Goal: Information Seeking & Learning: Learn about a topic

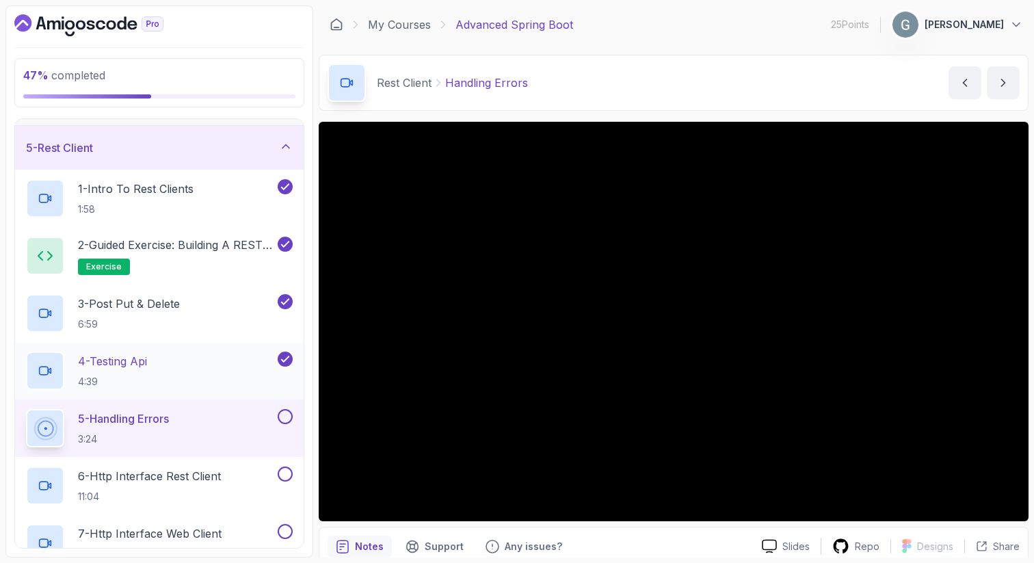
scroll to position [174, 0]
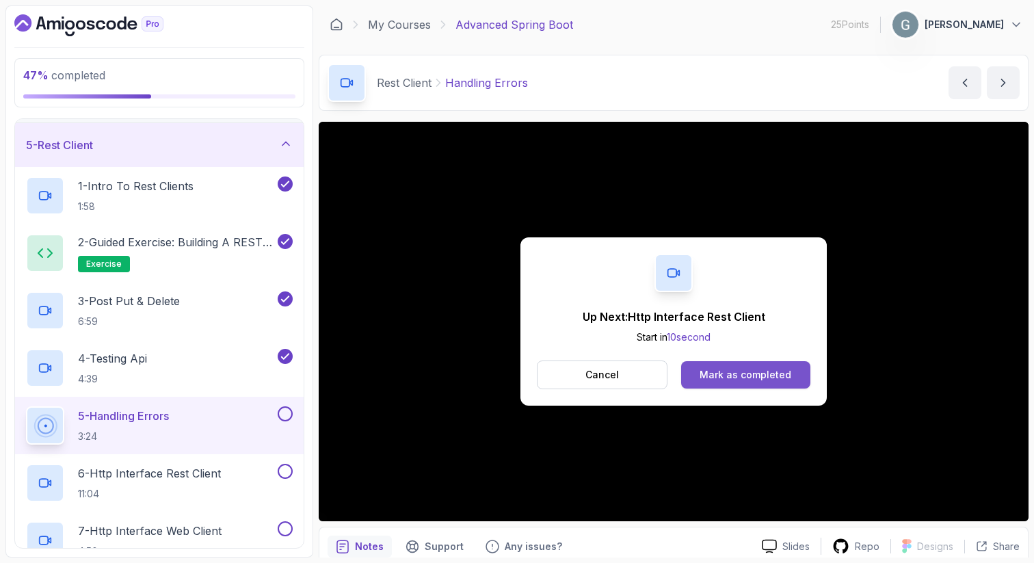
click at [712, 375] on div "Mark as completed" at bounding box center [746, 375] width 92 height 14
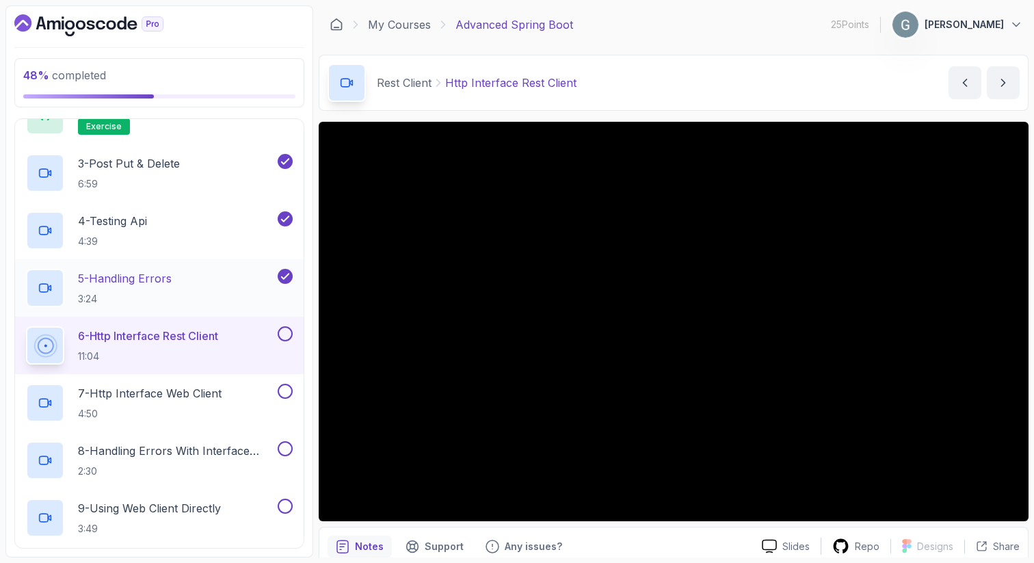
scroll to position [313, 0]
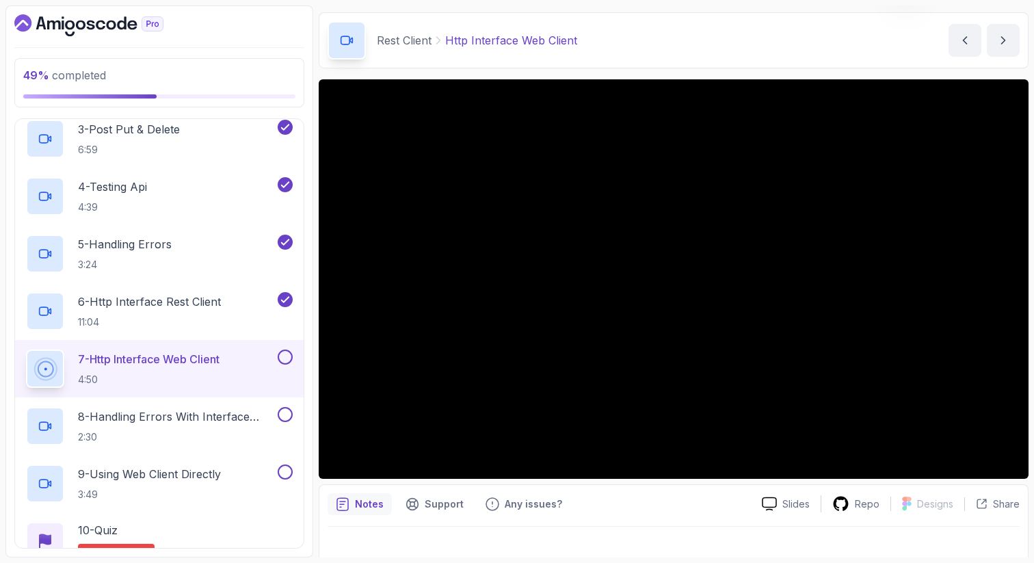
scroll to position [353, 0]
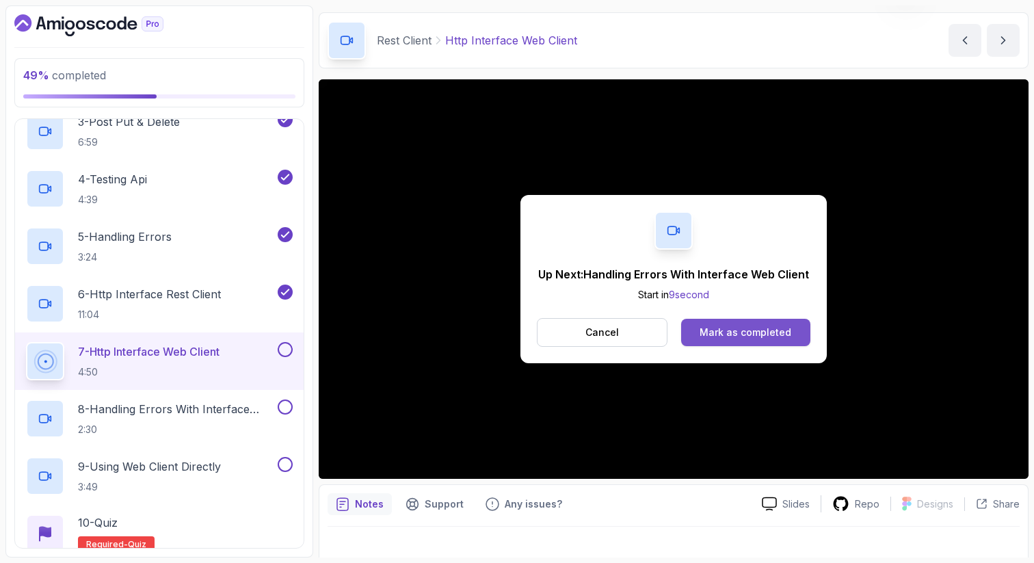
click at [728, 332] on div "Mark as completed" at bounding box center [746, 333] width 92 height 14
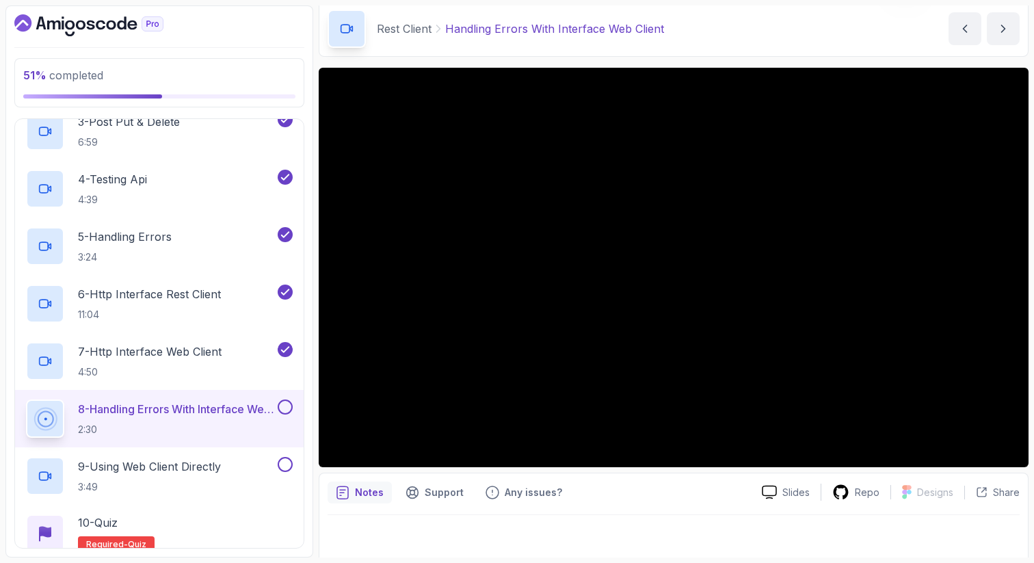
scroll to position [59, 0]
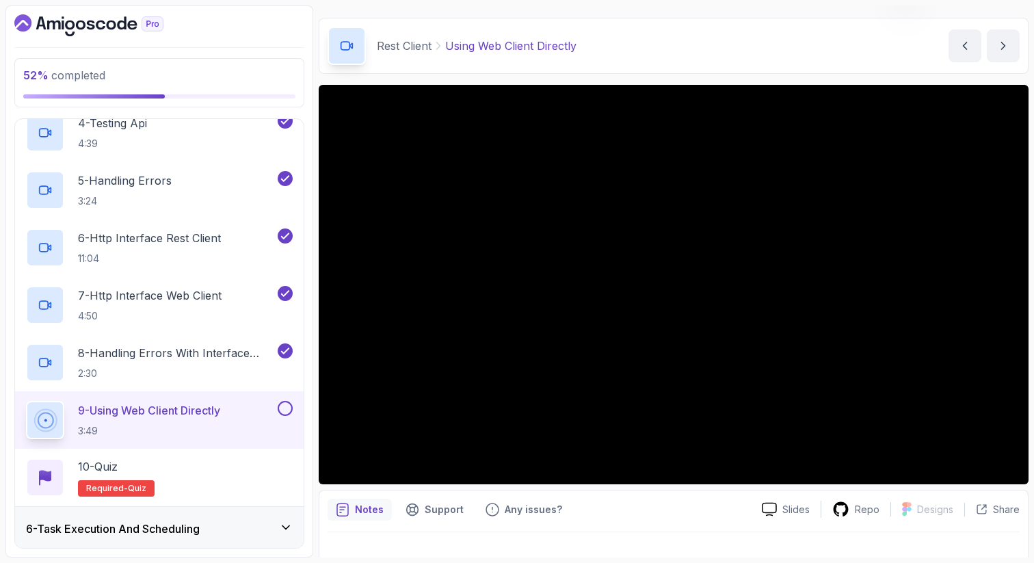
scroll to position [27, 0]
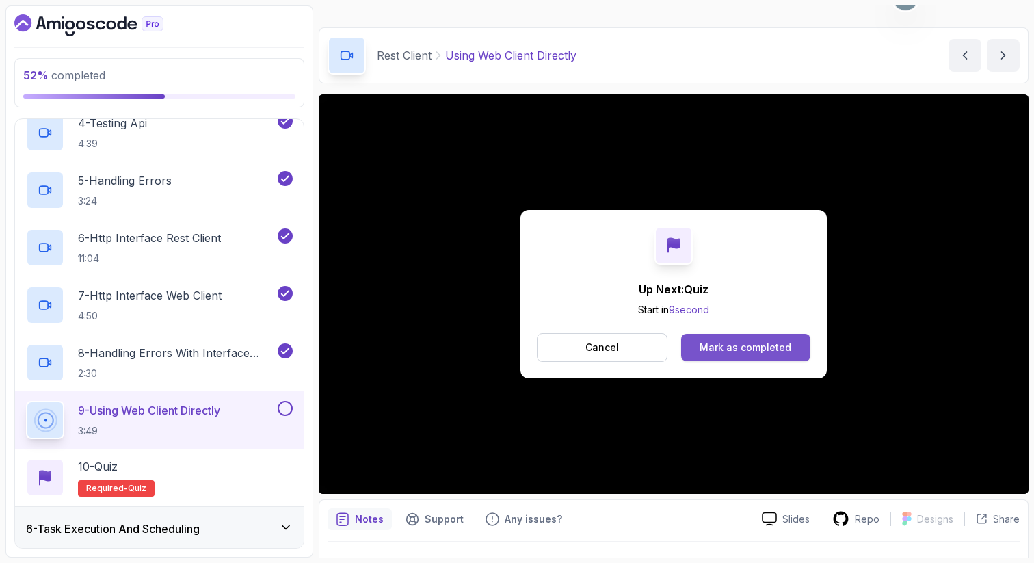
click at [739, 346] on div "Mark as completed" at bounding box center [746, 348] width 92 height 14
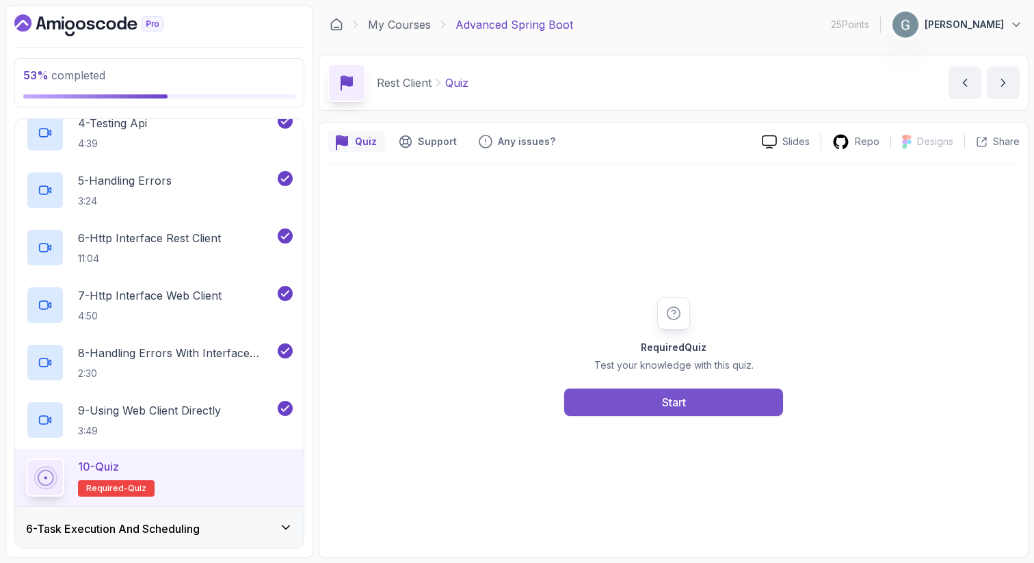
click at [646, 402] on button "Start" at bounding box center [673, 401] width 219 height 27
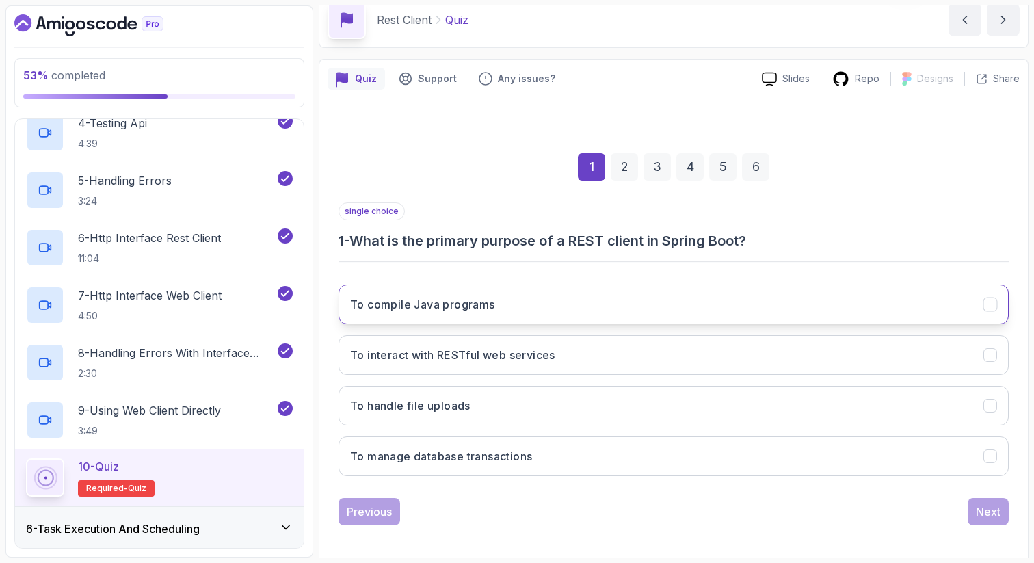
scroll to position [70, 0]
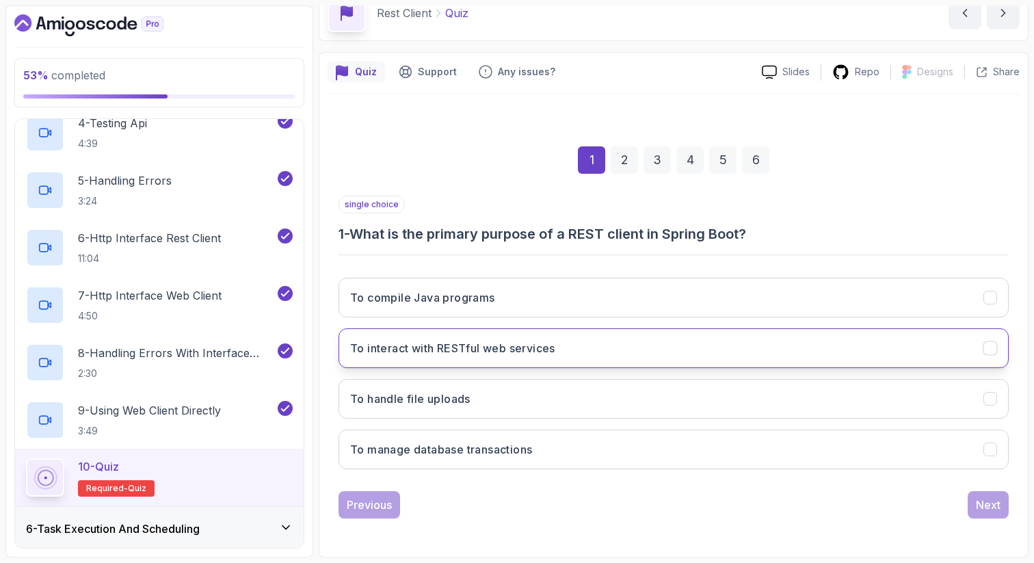
click at [616, 347] on button "To interact with RESTful web services" at bounding box center [674, 348] width 670 height 40
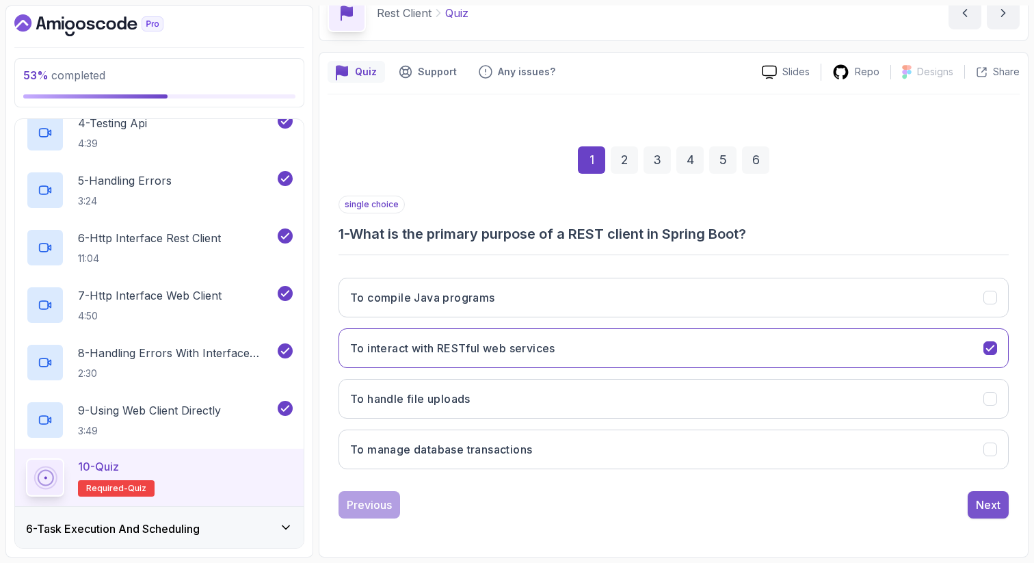
click at [985, 507] on div "Next" at bounding box center [988, 505] width 25 height 16
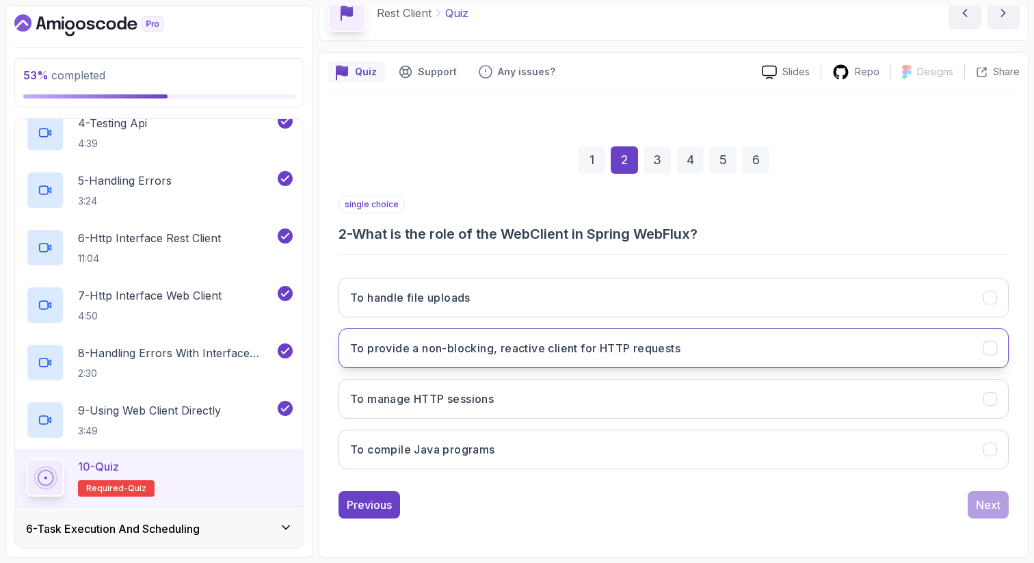
click at [641, 355] on h3 "To provide a non-blocking, reactive client for HTTP requests" at bounding box center [515, 348] width 330 height 16
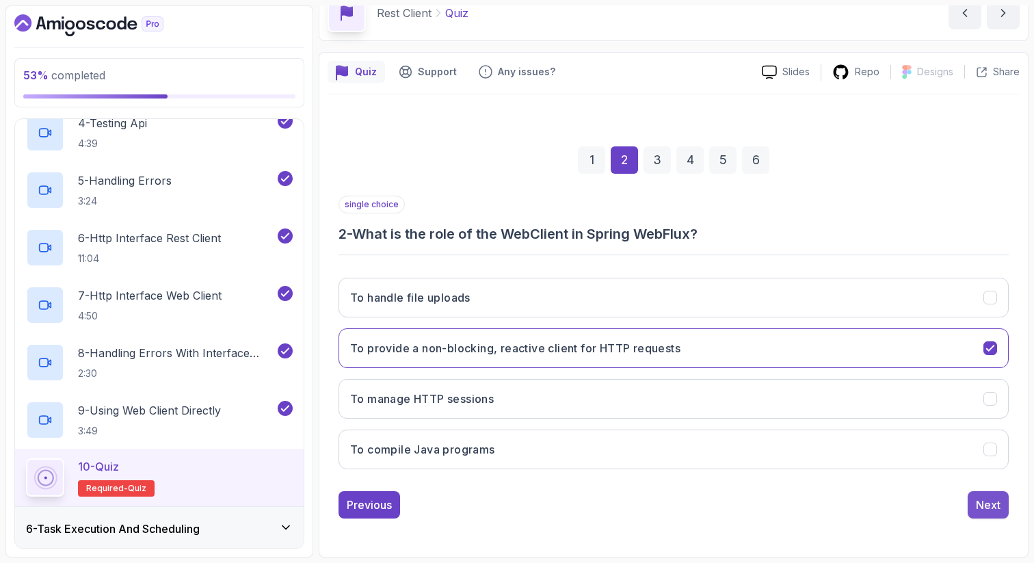
click at [987, 501] on div "Next" at bounding box center [988, 505] width 25 height 16
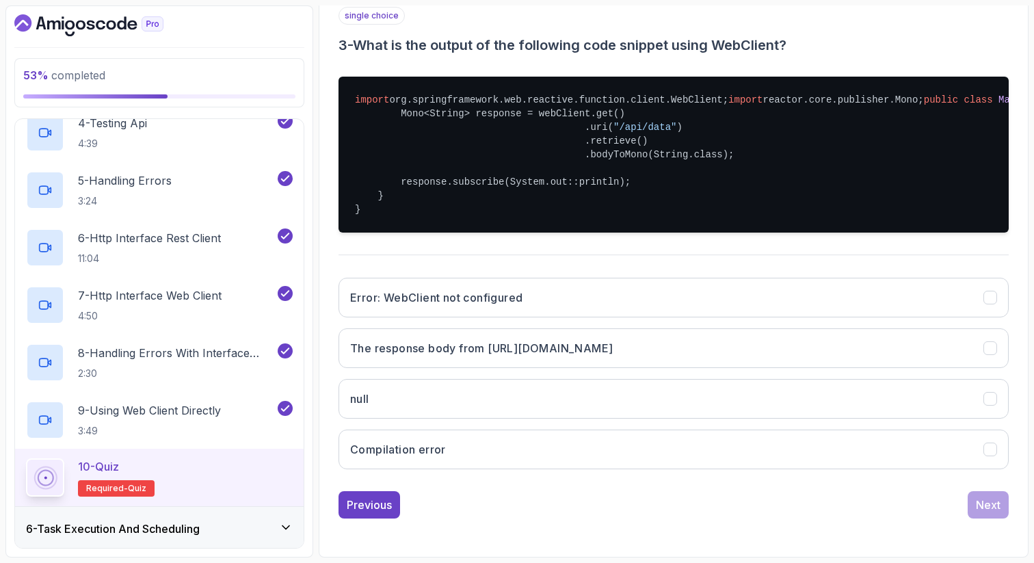
scroll to position [269, 0]
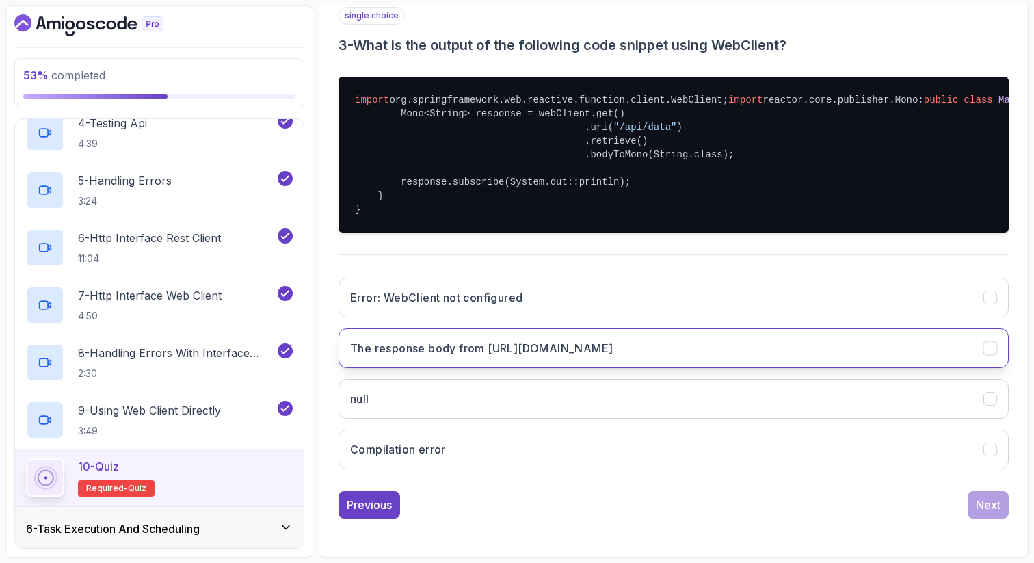
click at [541, 356] on h3 "The response body from [URL][DOMAIN_NAME]" at bounding box center [481, 348] width 263 height 16
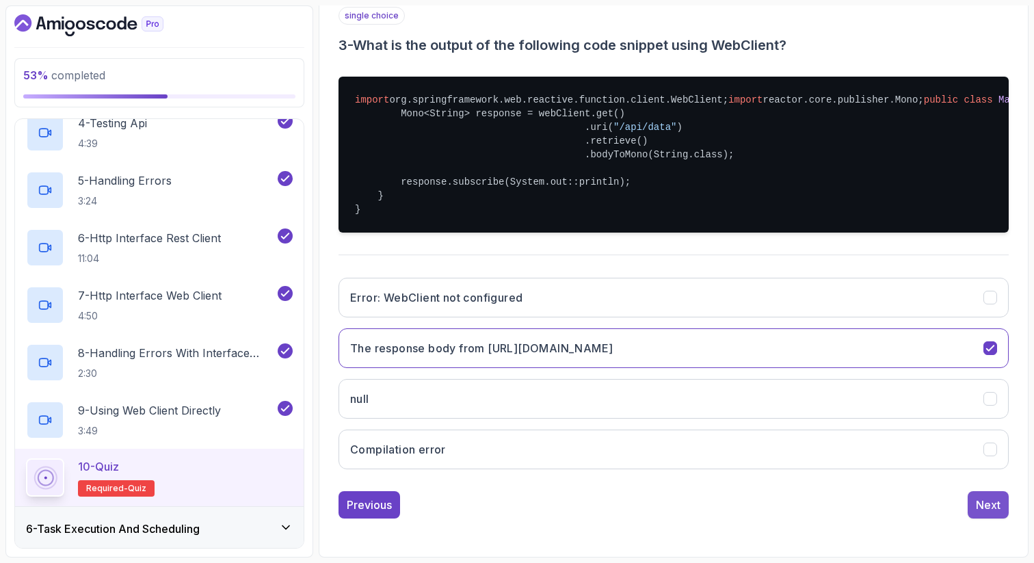
scroll to position [325, 0]
click at [980, 497] on button "Next" at bounding box center [988, 504] width 41 height 27
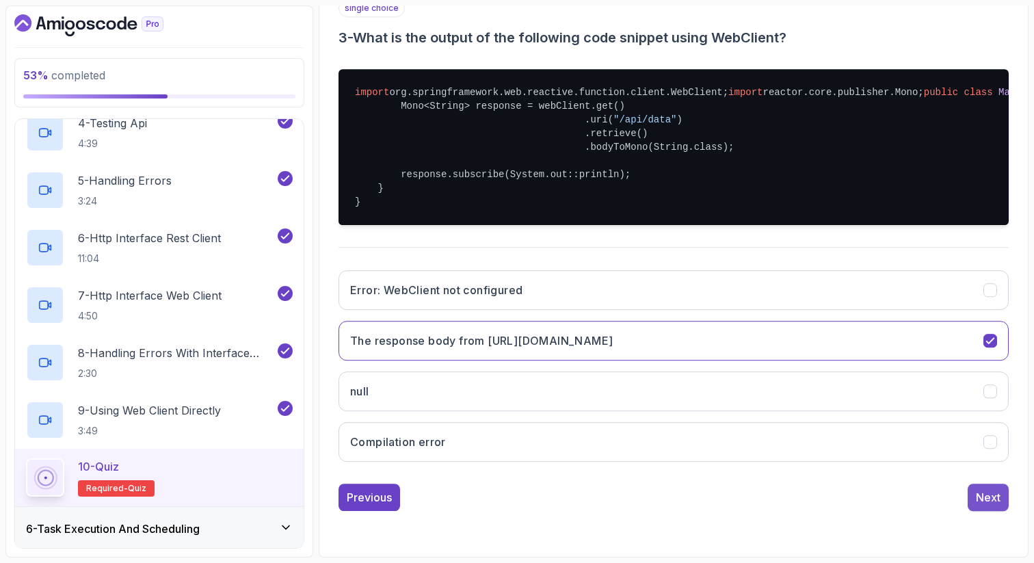
scroll to position [70, 0]
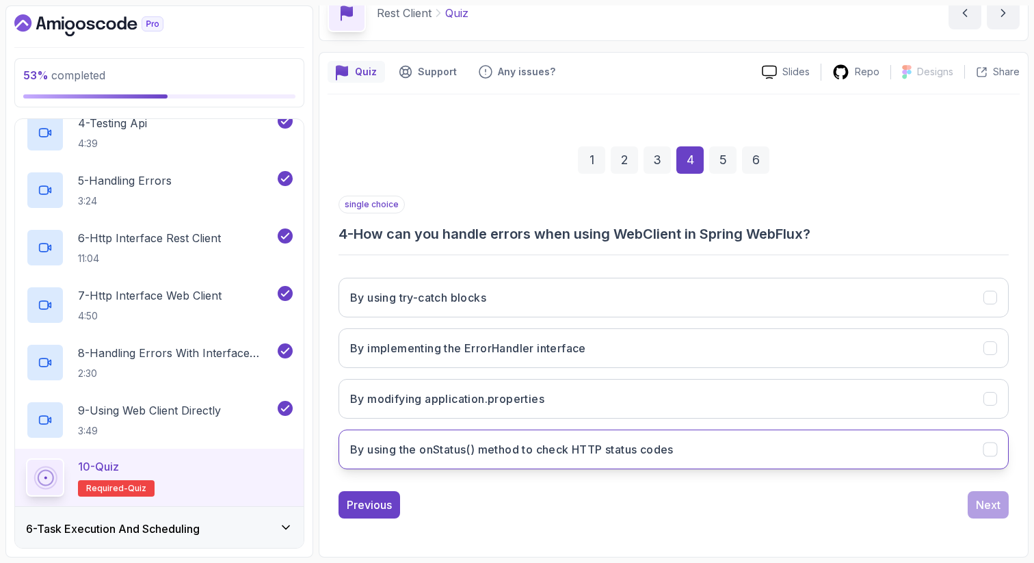
click at [535, 447] on h3 "By using the onStatus() method to check HTTP status codes" at bounding box center [511, 449] width 323 height 16
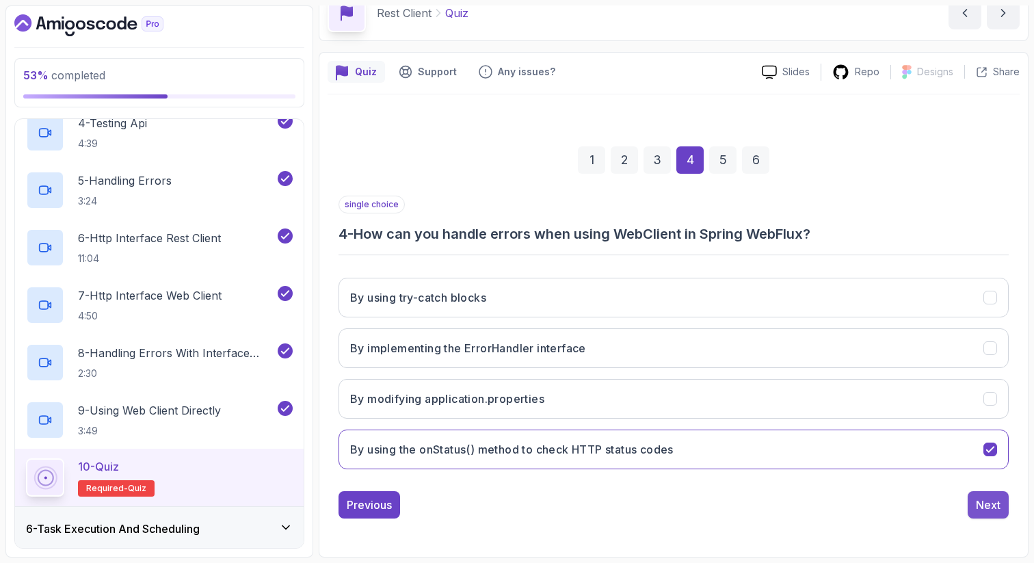
click at [988, 506] on div "Next" at bounding box center [988, 505] width 25 height 16
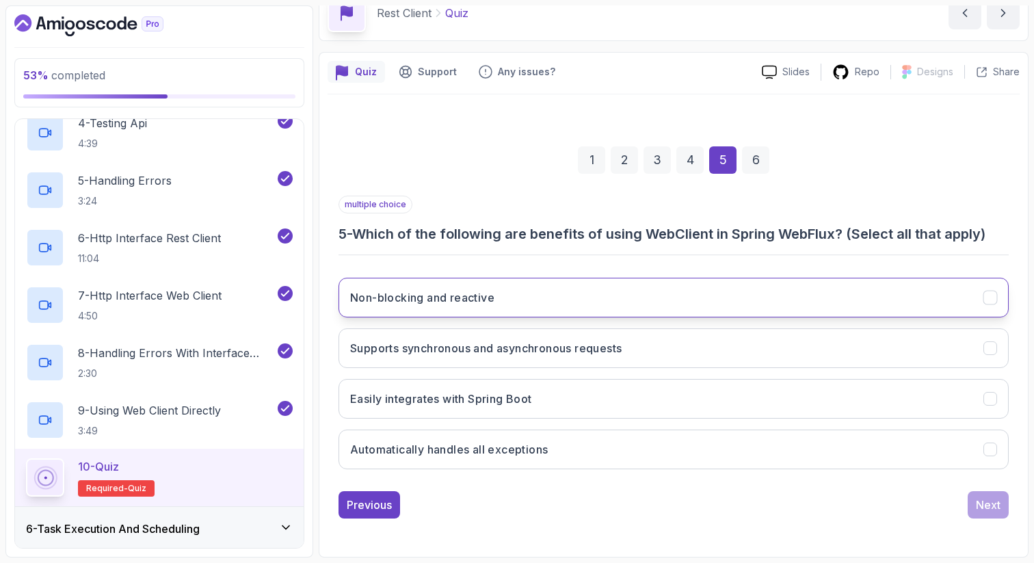
click at [670, 293] on button "Non-blocking and reactive" at bounding box center [674, 298] width 670 height 40
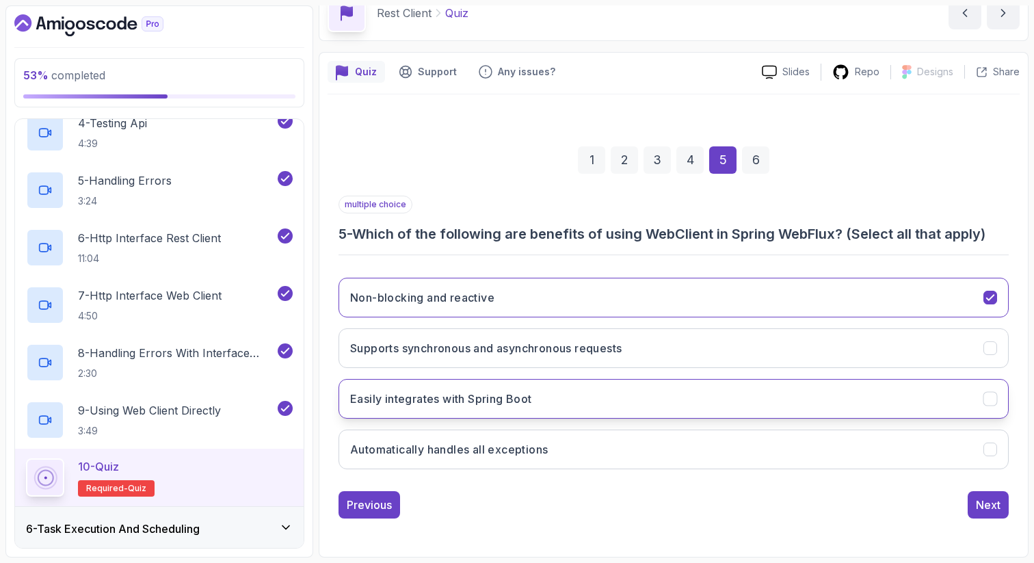
click at [962, 403] on button "Easily integrates with Spring Boot" at bounding box center [674, 399] width 670 height 40
click at [950, 461] on button "Automatically handles all exceptions" at bounding box center [674, 449] width 670 height 40
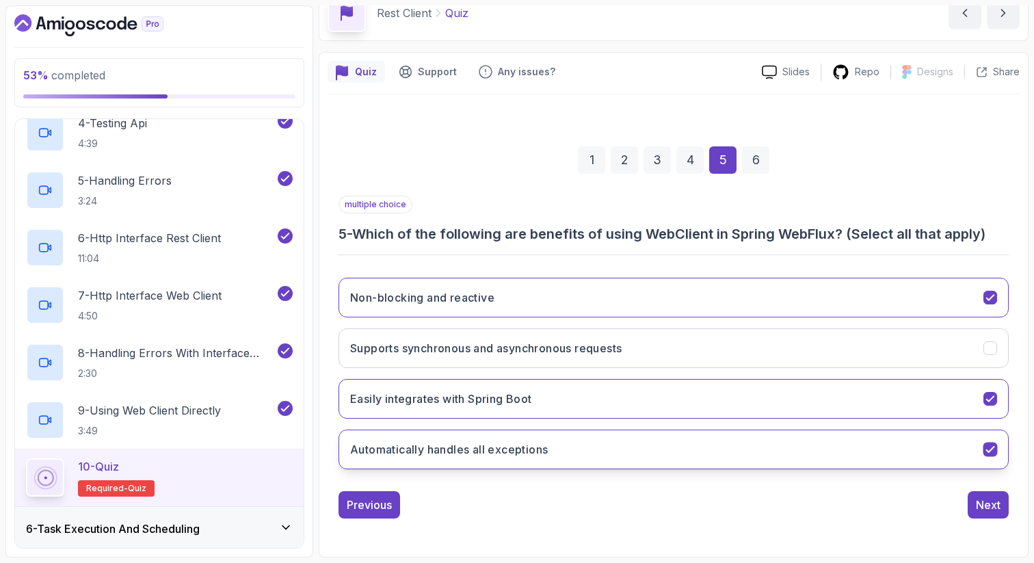
click at [992, 444] on icon "Automatically handles all exceptions" at bounding box center [990, 449] width 13 height 13
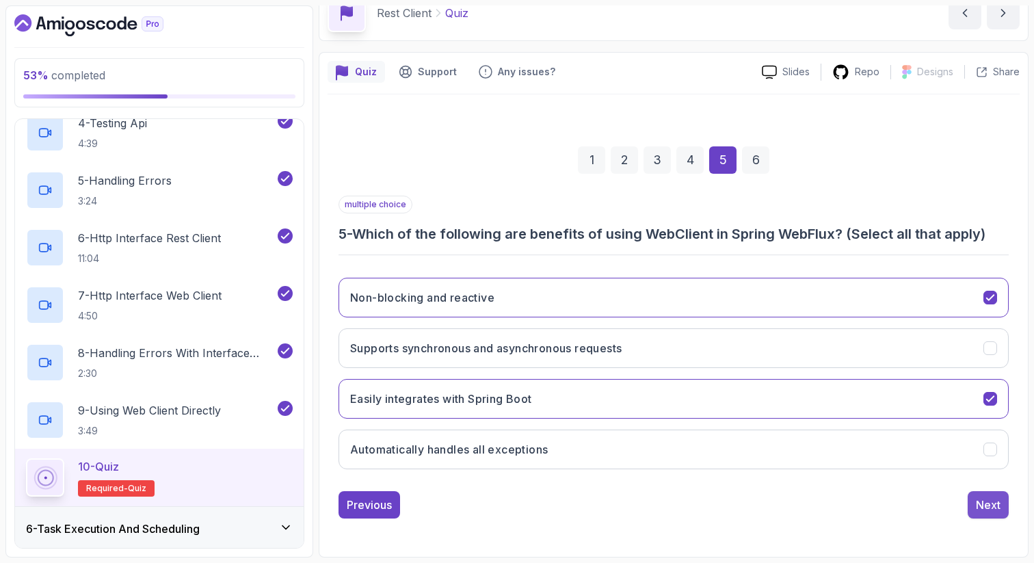
click at [981, 494] on button "Next" at bounding box center [988, 504] width 41 height 27
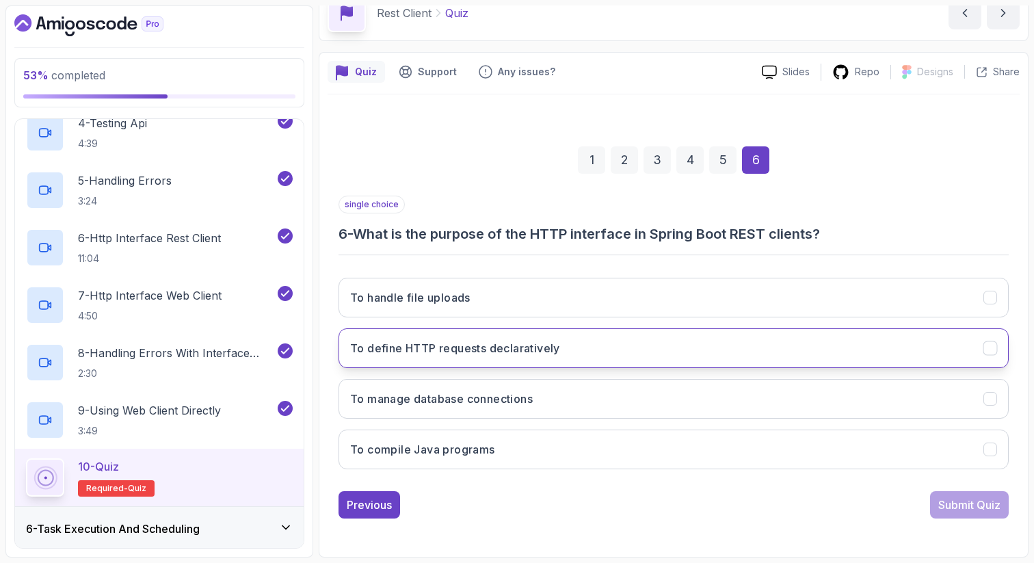
click at [581, 348] on button "To define HTTP requests declaratively" at bounding box center [674, 348] width 670 height 40
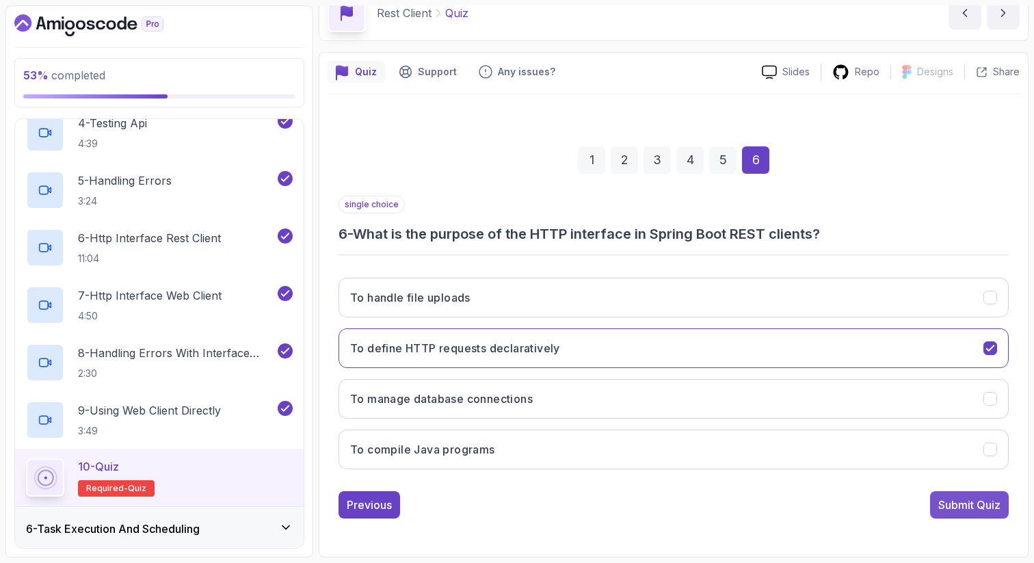
click at [964, 507] on div "Submit Quiz" at bounding box center [969, 505] width 62 height 16
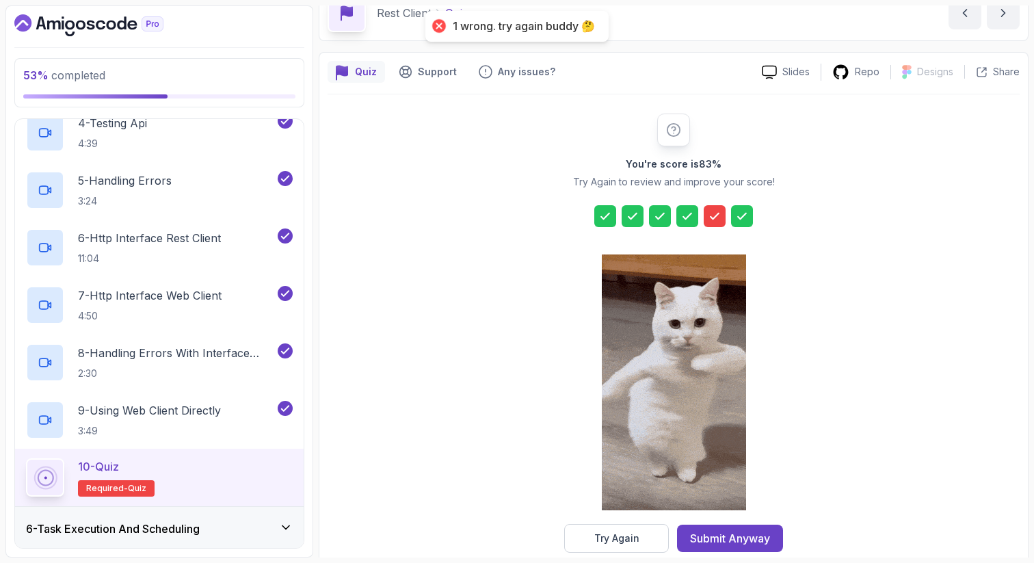
click at [709, 205] on div at bounding box center [715, 216] width 22 height 22
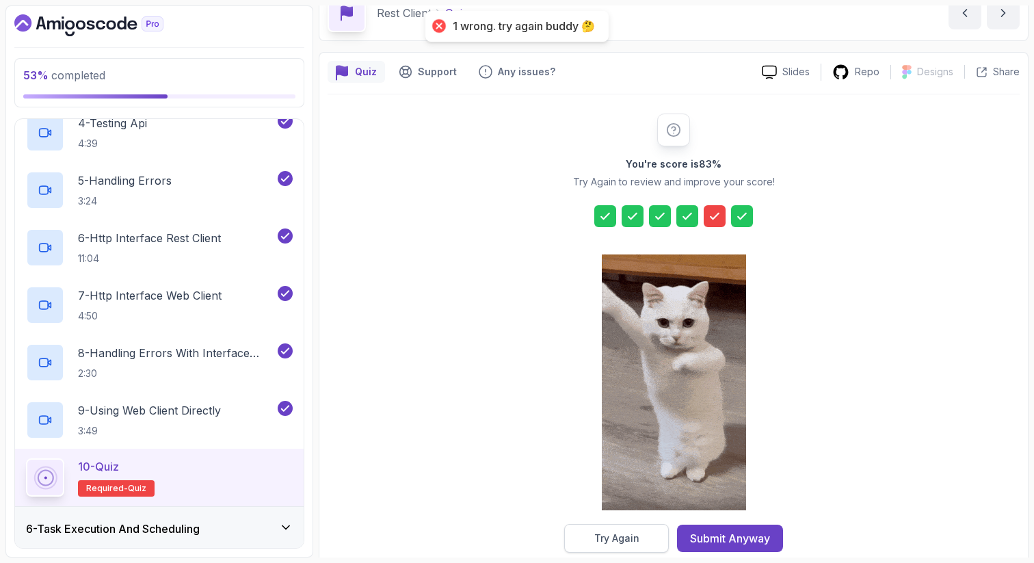
click at [618, 535] on div "Try Again" at bounding box center [616, 538] width 45 height 14
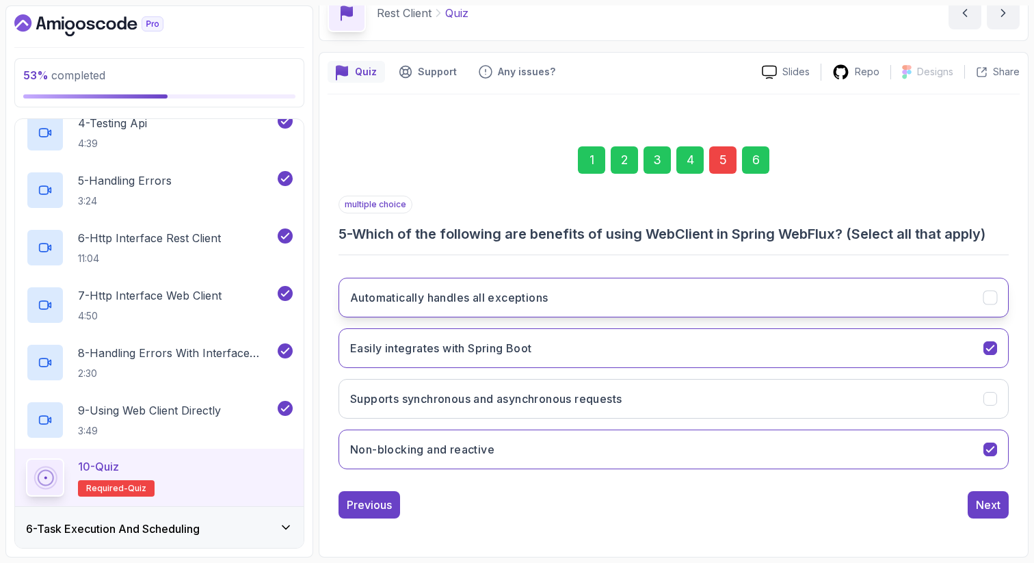
click at [980, 303] on button "Automatically handles all exceptions" at bounding box center [674, 298] width 670 height 40
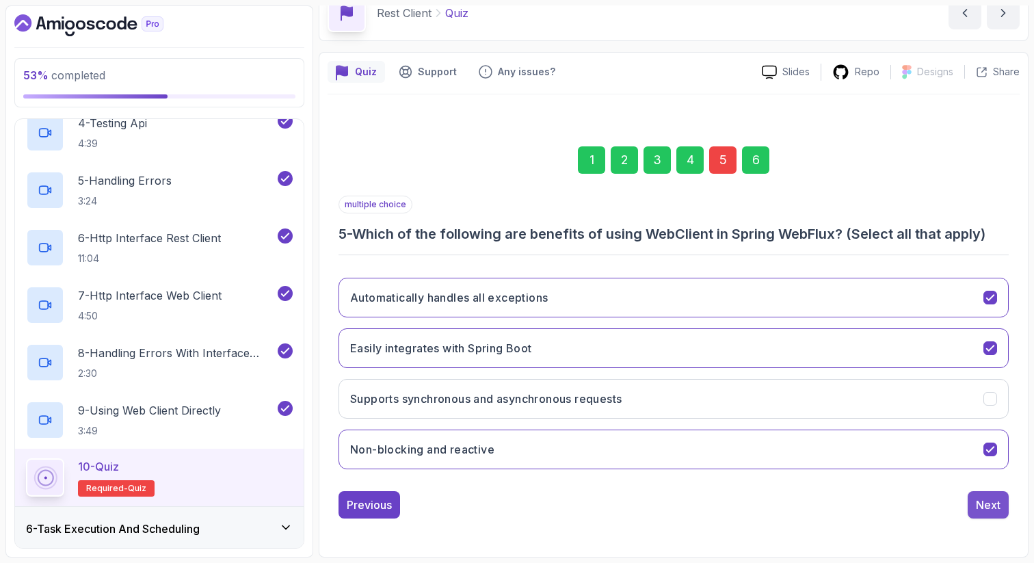
click at [983, 503] on div "Next" at bounding box center [988, 505] width 25 height 16
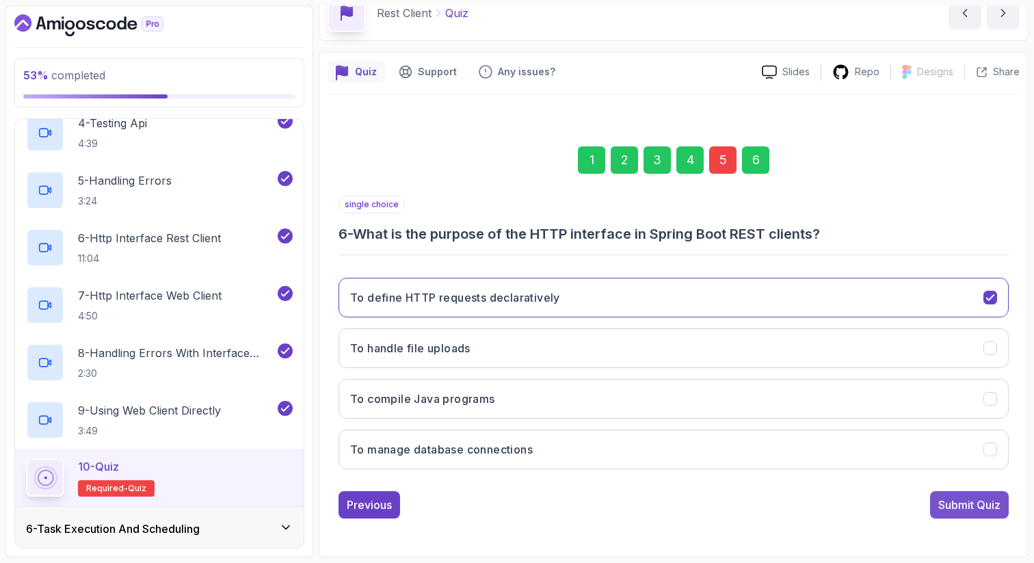
click at [970, 504] on div "Submit Quiz" at bounding box center [969, 505] width 62 height 16
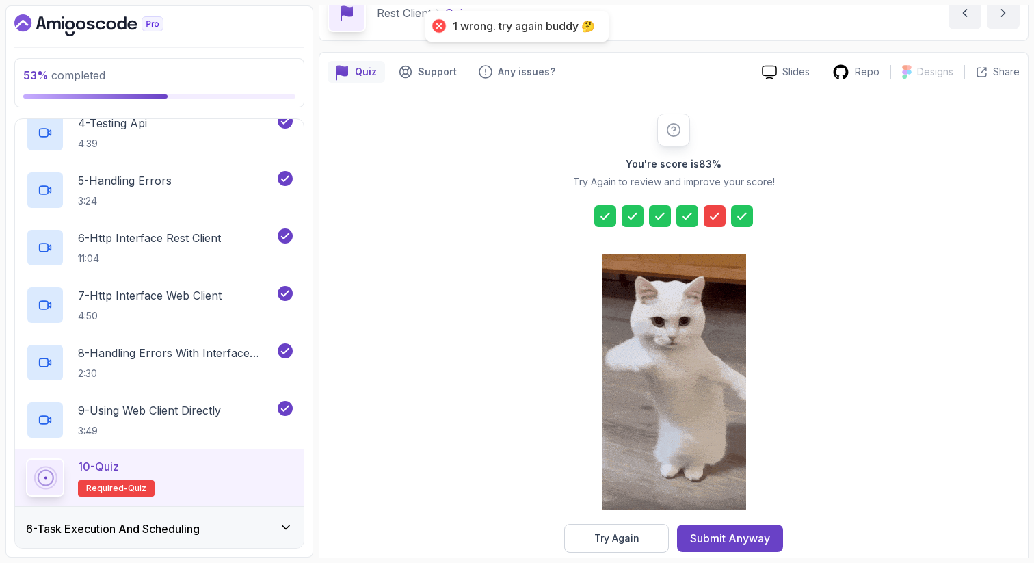
scroll to position [93, 0]
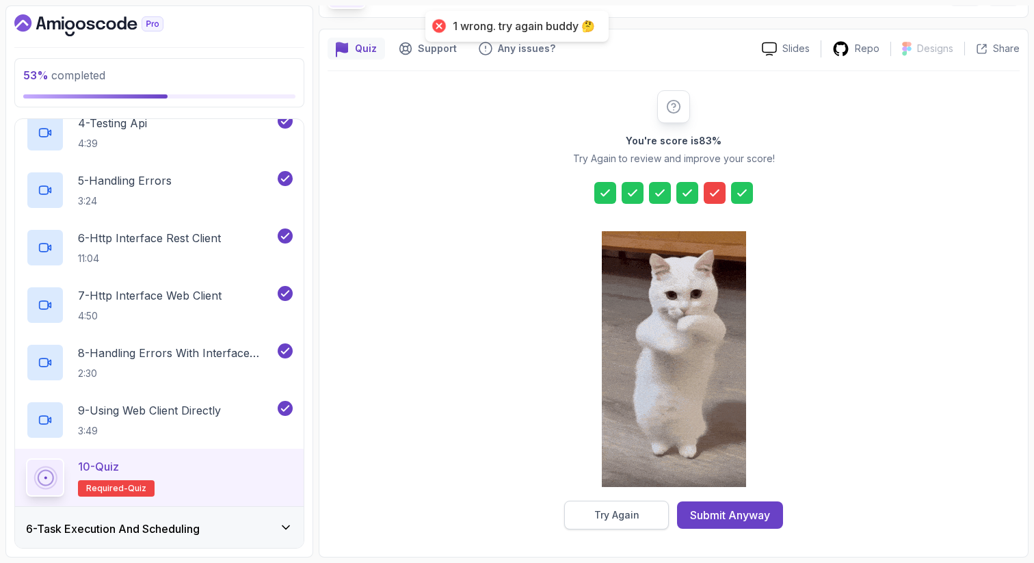
click at [616, 517] on div "Try Again" at bounding box center [616, 515] width 45 height 14
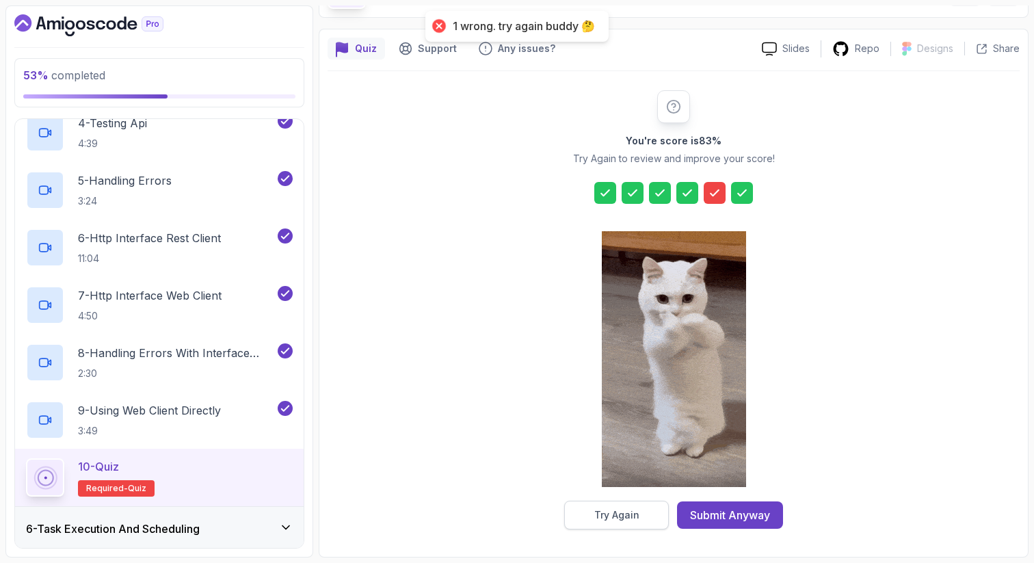
scroll to position [70, 0]
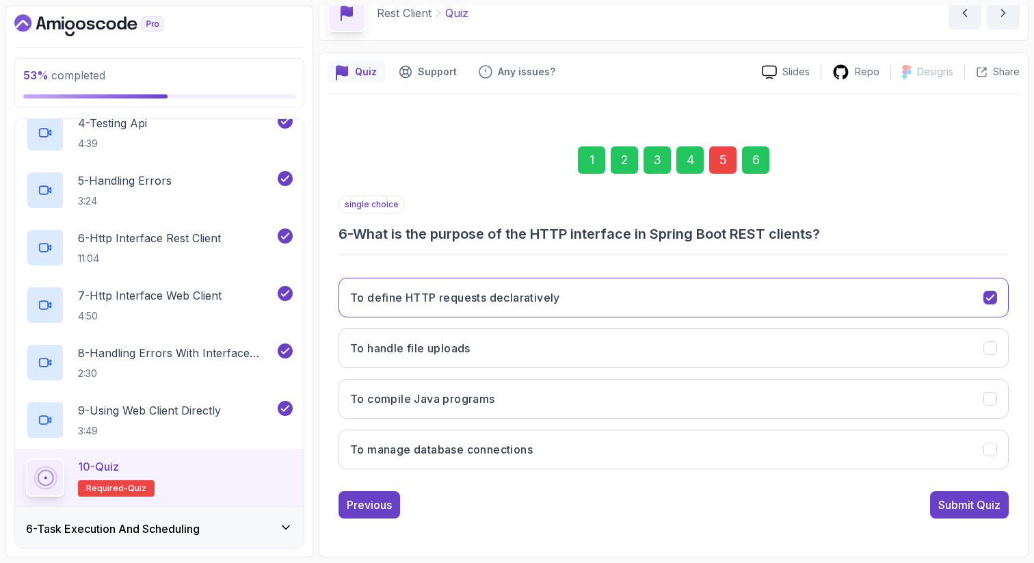
click at [720, 157] on div "5" at bounding box center [722, 159] width 27 height 27
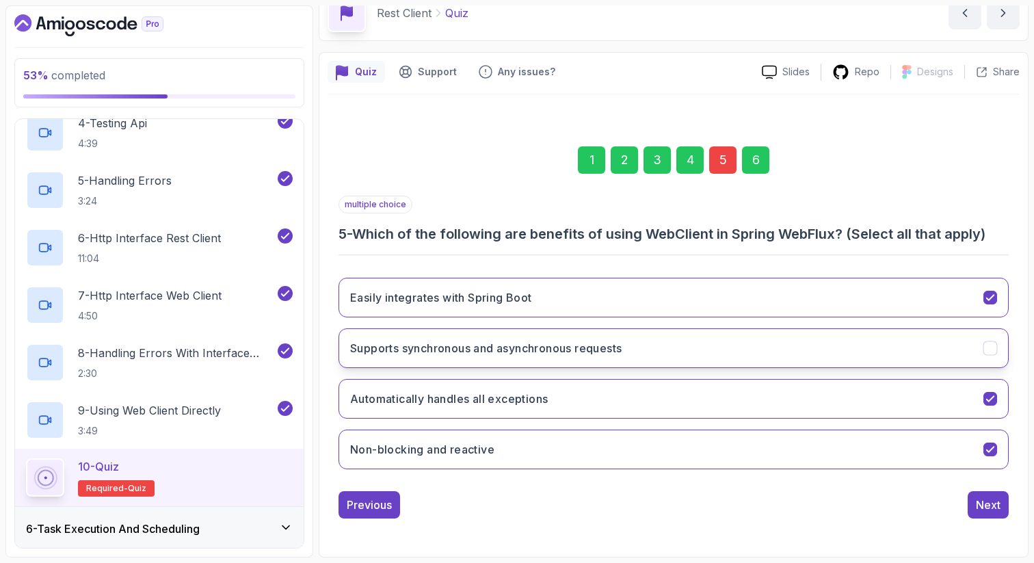
click at [983, 336] on button "Supports synchronous and asynchronous requests" at bounding box center [674, 348] width 670 height 40
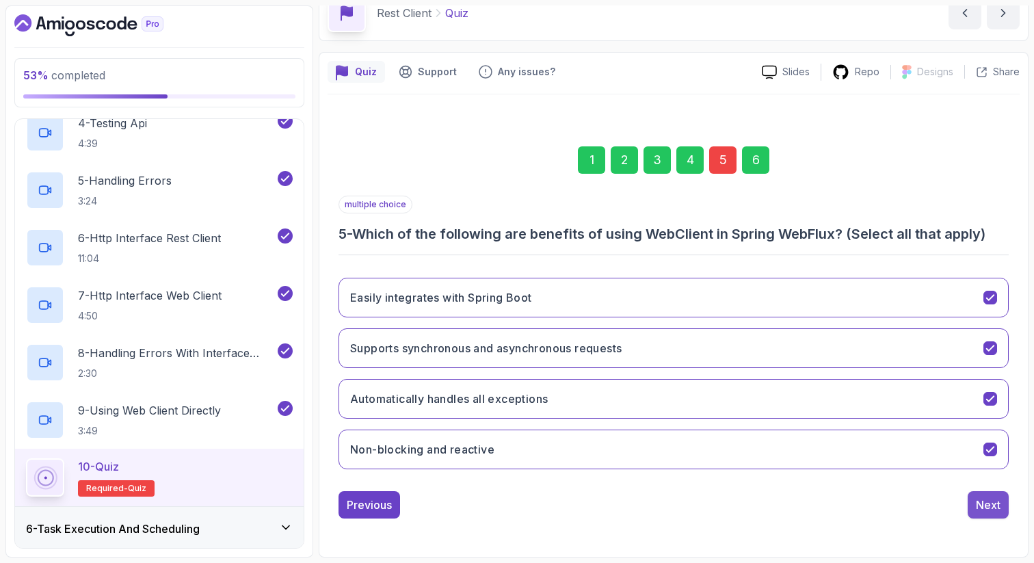
click at [986, 503] on div "Next" at bounding box center [988, 505] width 25 height 16
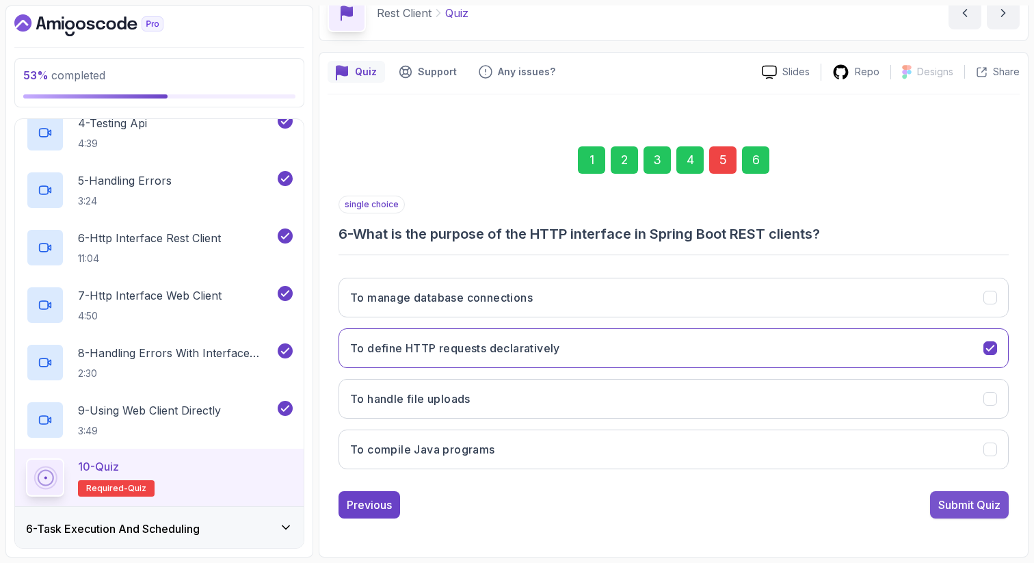
click at [964, 508] on div "Submit Quiz" at bounding box center [969, 505] width 62 height 16
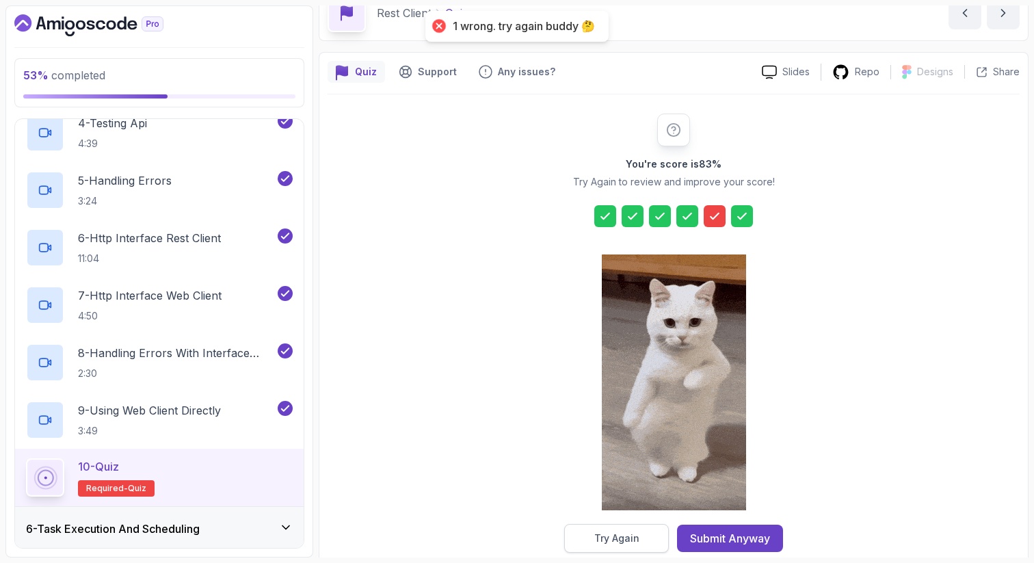
click at [610, 534] on div "Try Again" at bounding box center [616, 538] width 45 height 14
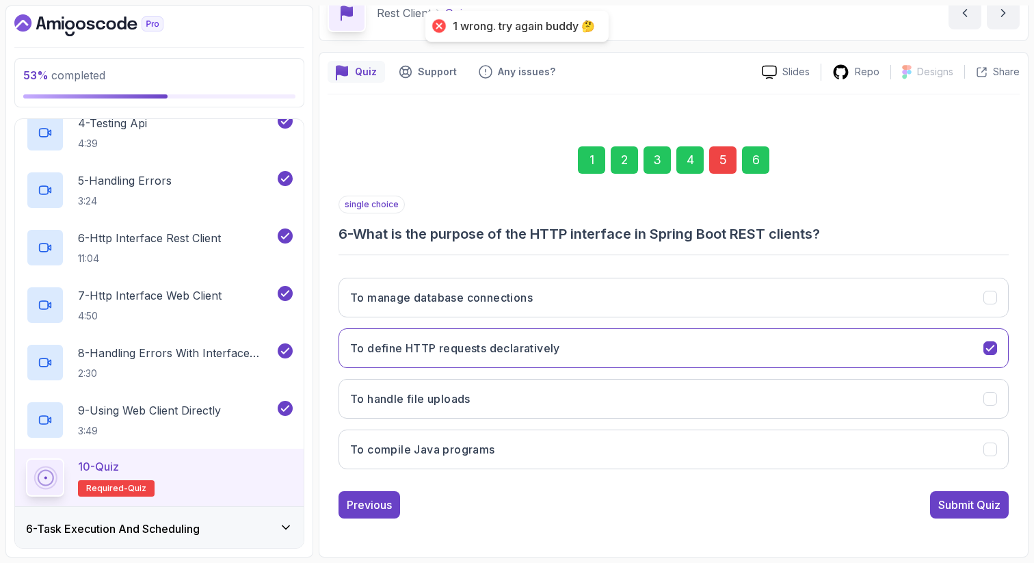
click at [718, 161] on div "5" at bounding box center [722, 159] width 27 height 27
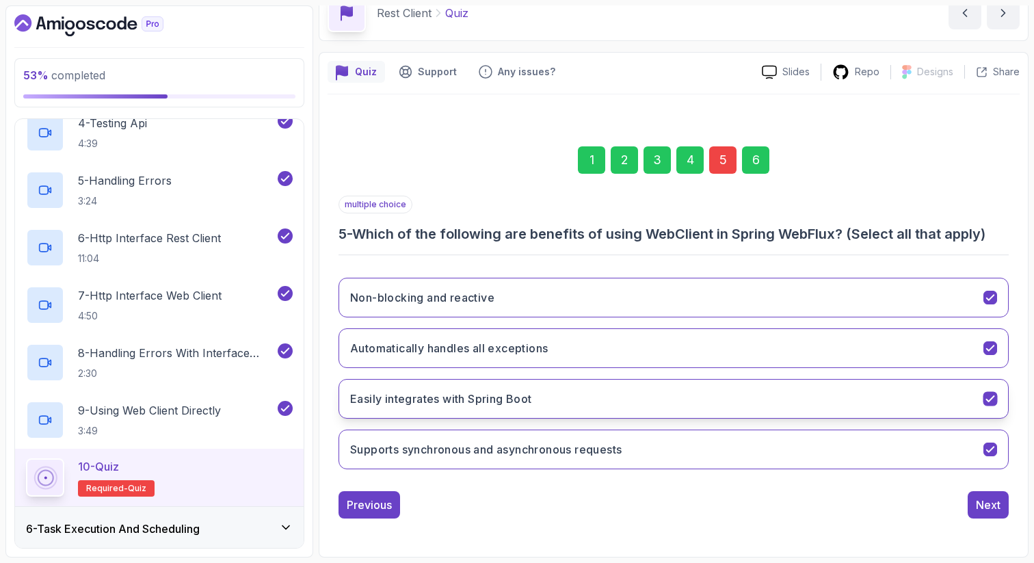
click at [988, 395] on icon "Easily integrates with Spring Boot" at bounding box center [990, 399] width 13 height 13
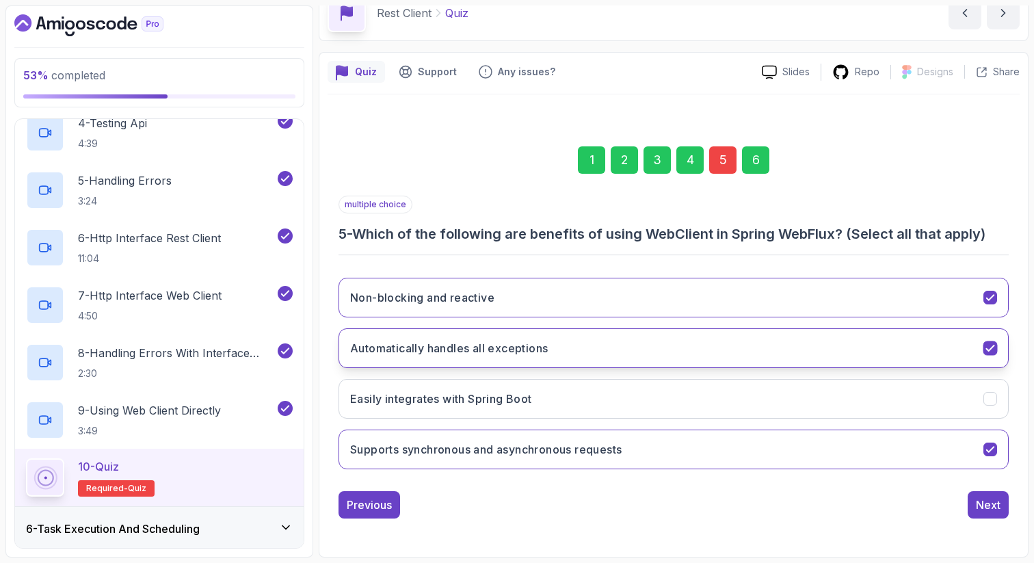
click at [990, 350] on icon "Automatically handles all exceptions" at bounding box center [990, 348] width 13 height 13
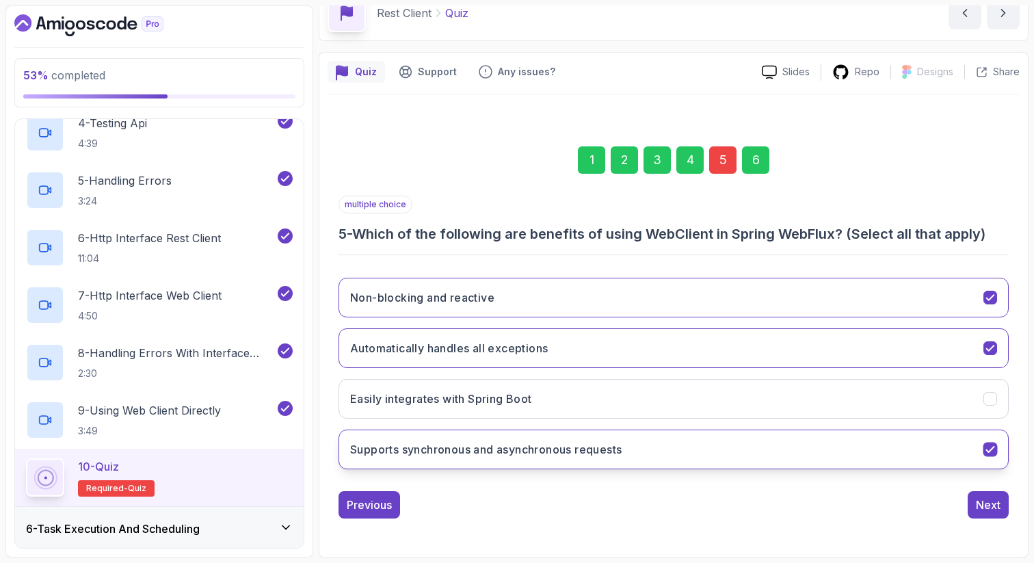
click at [988, 446] on icon "Supports synchronous and asynchronous requests" at bounding box center [990, 449] width 13 height 13
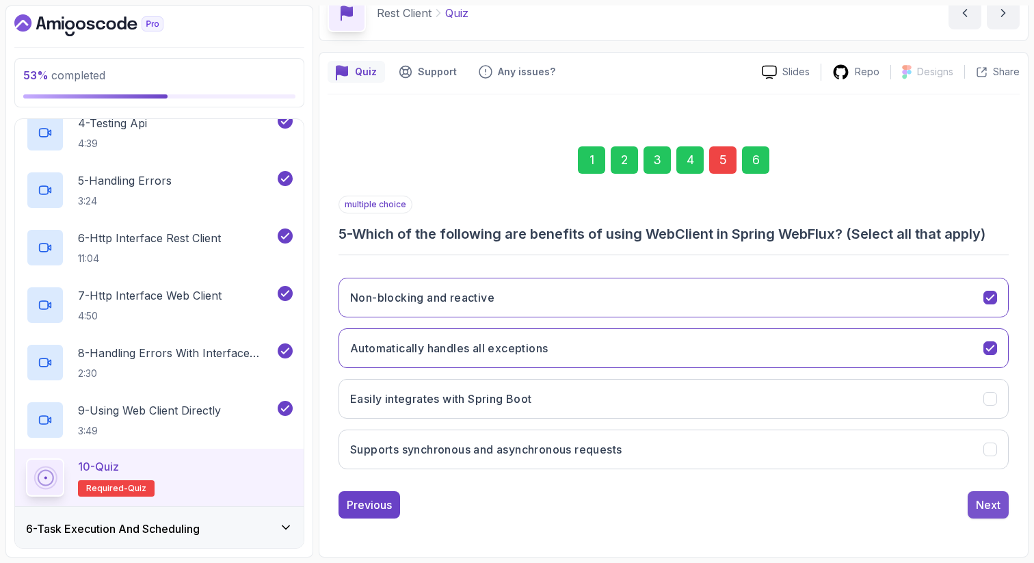
click at [984, 504] on div "Next" at bounding box center [988, 505] width 25 height 16
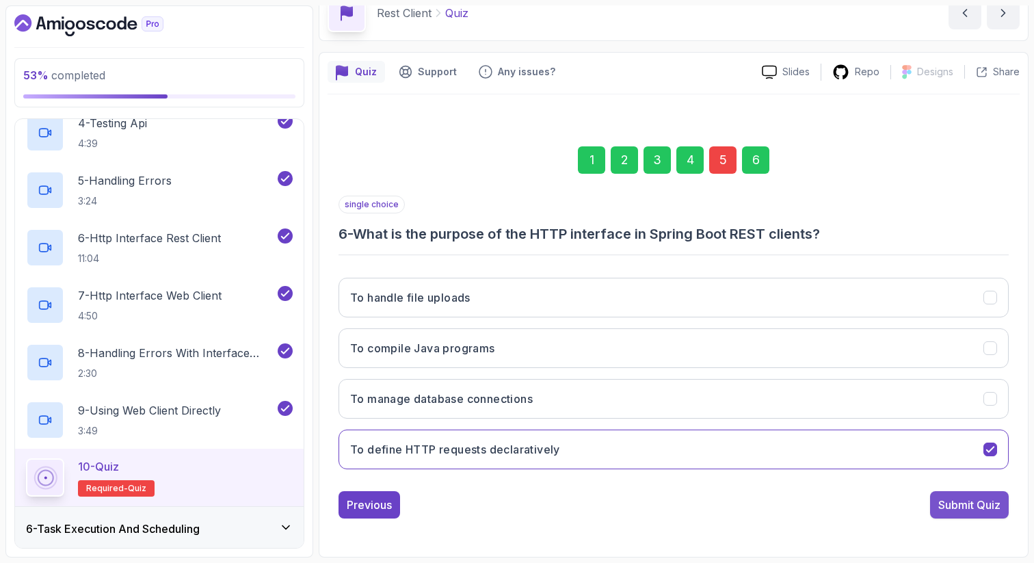
click at [968, 507] on div "Submit Quiz" at bounding box center [969, 505] width 62 height 16
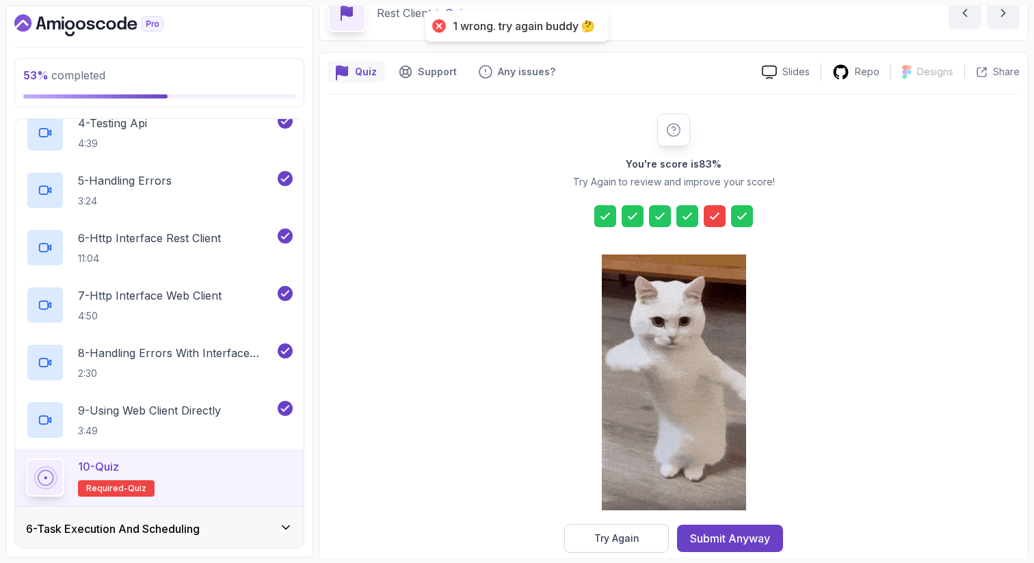
scroll to position [93, 0]
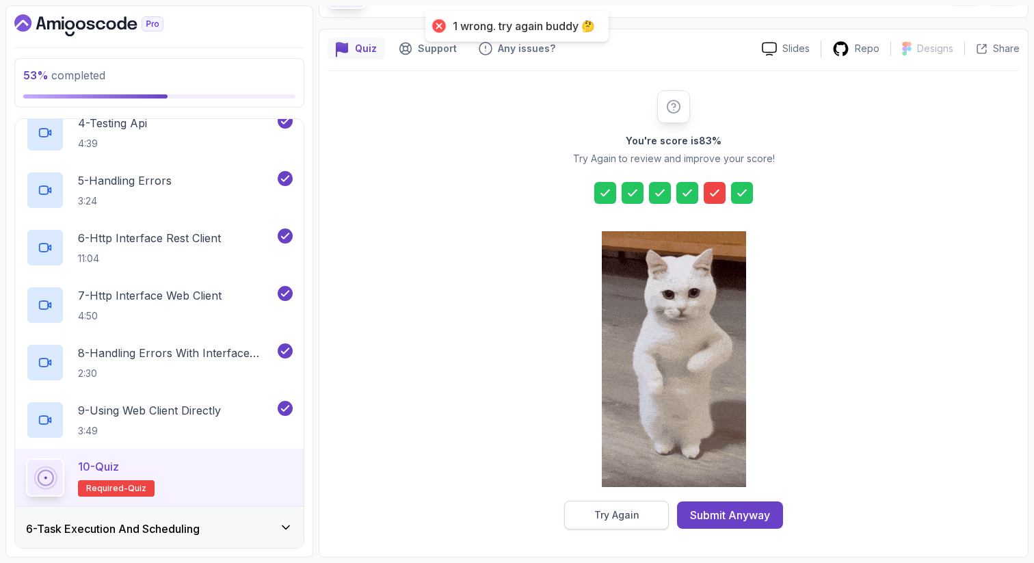
click at [631, 512] on div "Try Again" at bounding box center [616, 515] width 45 height 14
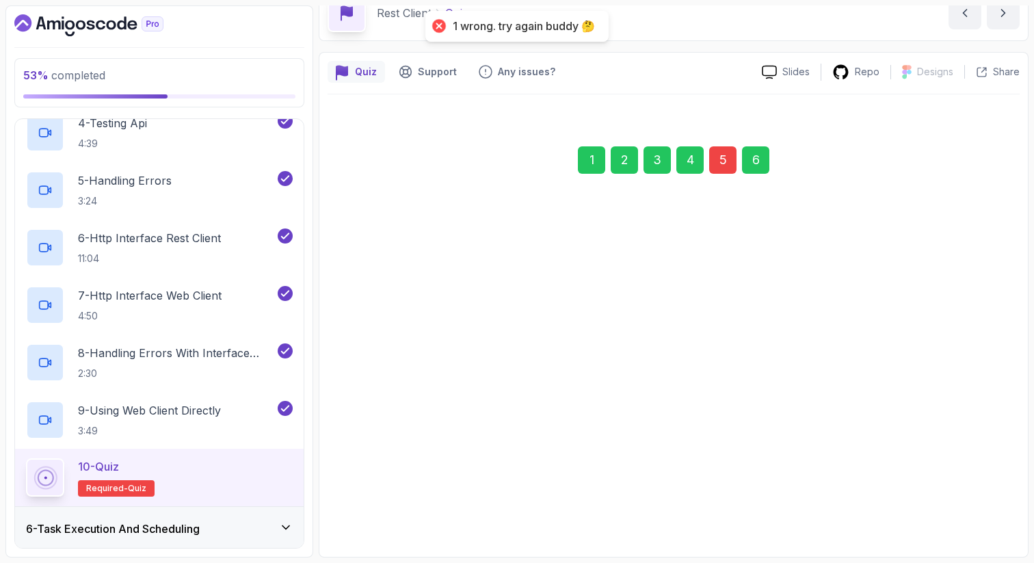
scroll to position [70, 0]
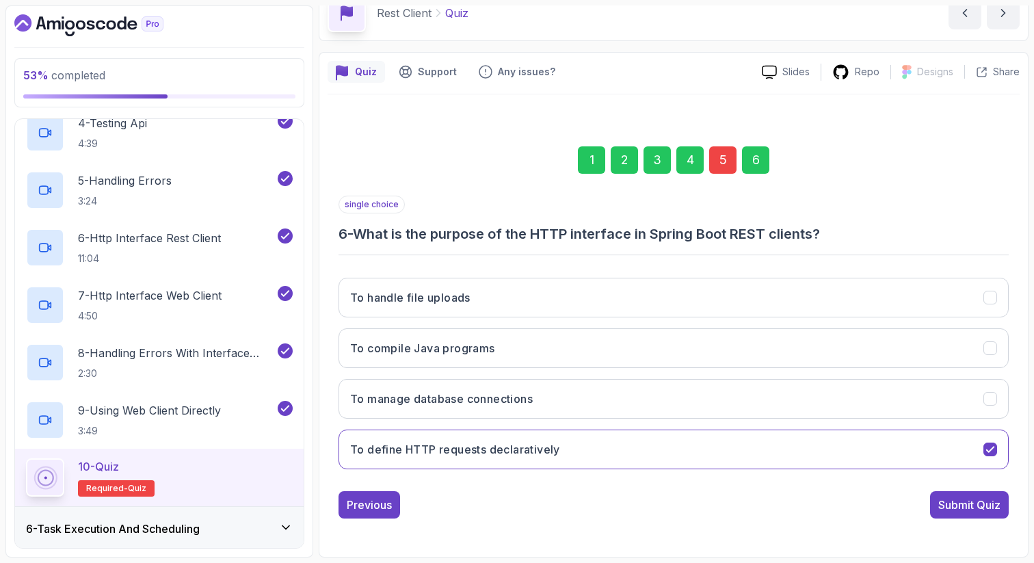
click at [722, 166] on div "5" at bounding box center [722, 159] width 27 height 27
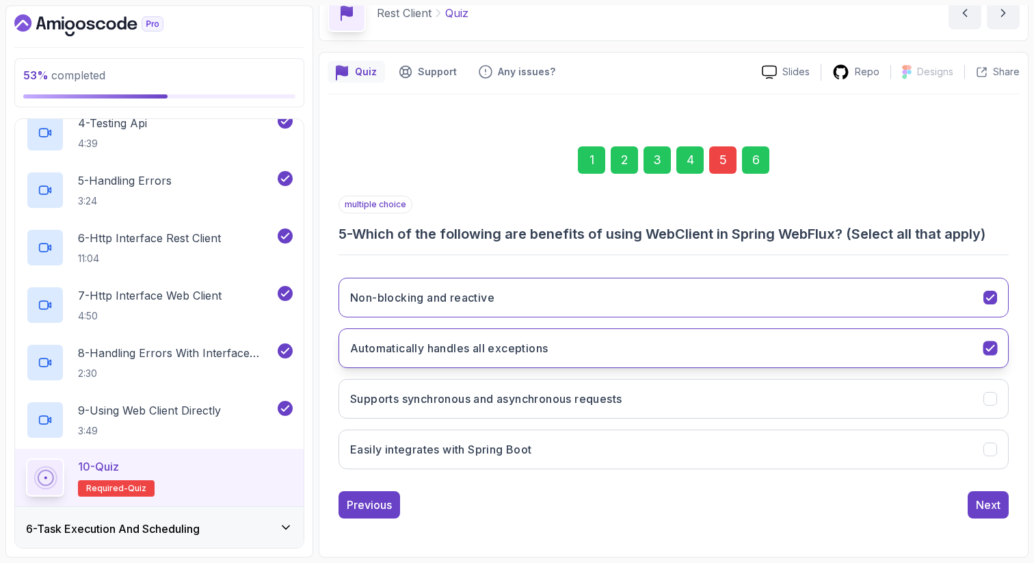
click at [985, 343] on icon "Automatically handles all exceptions" at bounding box center [990, 348] width 13 height 13
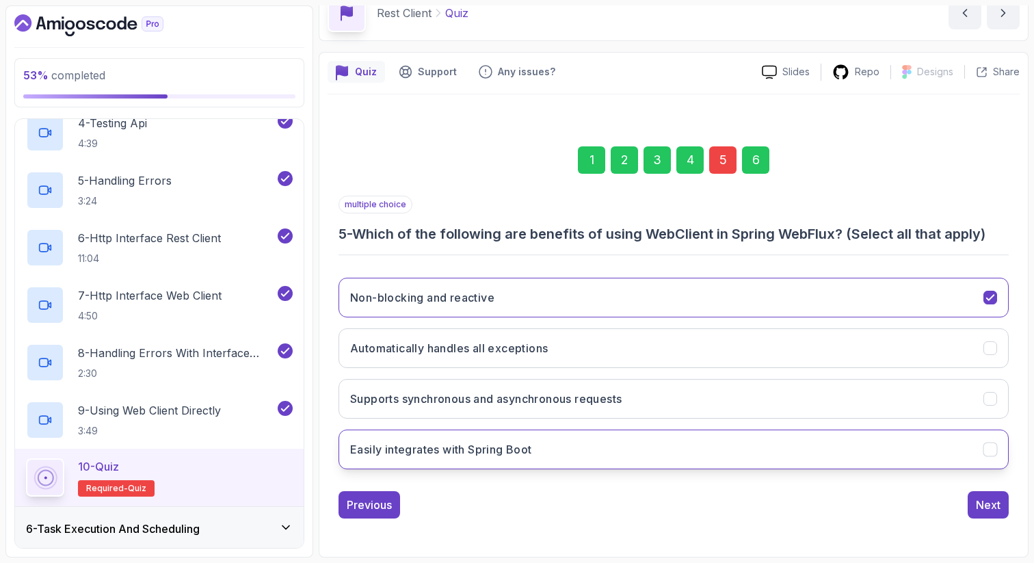
click at [989, 446] on icon "Easily integrates with Spring Boot" at bounding box center [990, 449] width 13 height 13
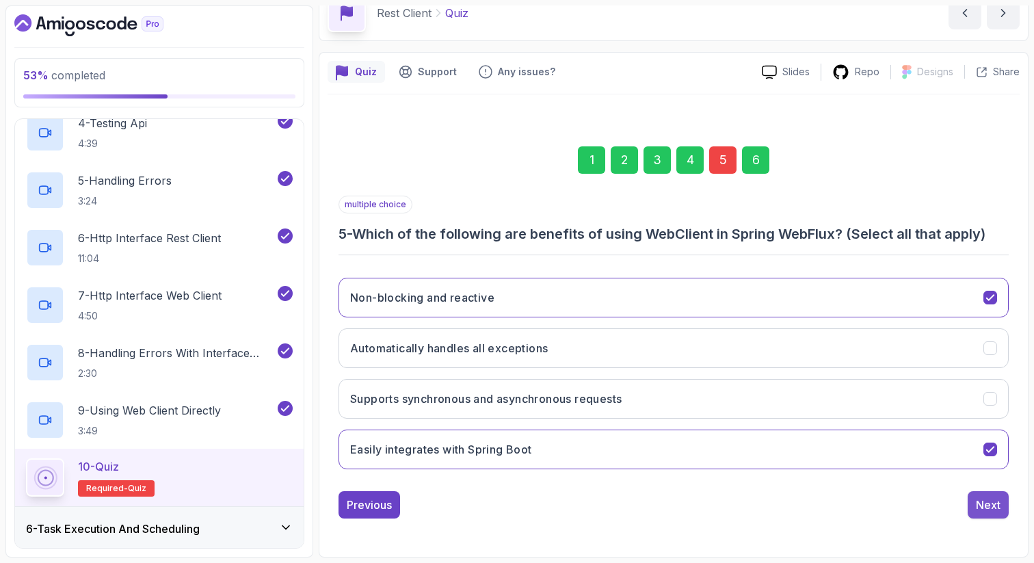
click at [985, 507] on div "Next" at bounding box center [988, 505] width 25 height 16
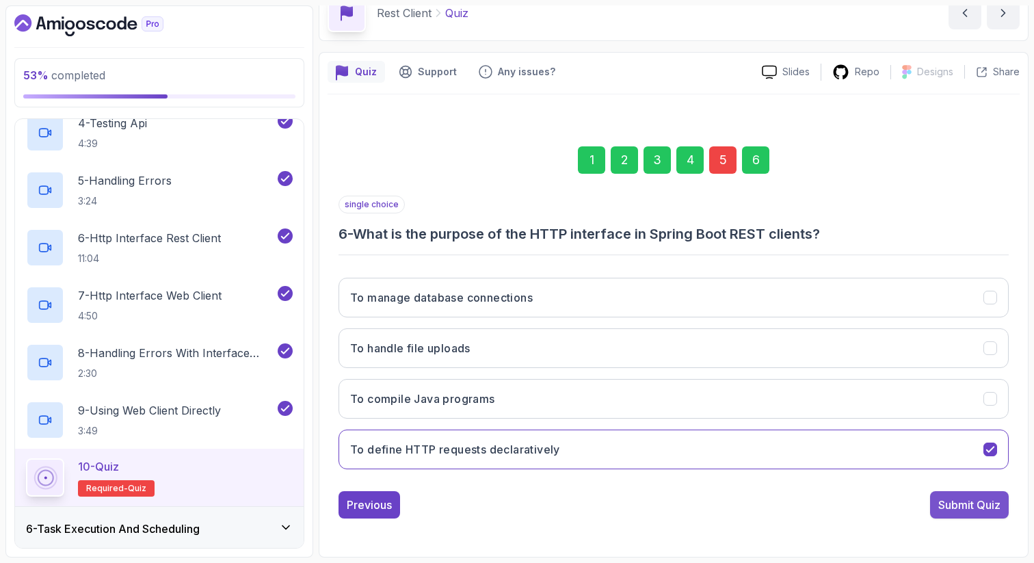
click at [967, 501] on div "Submit Quiz" at bounding box center [969, 505] width 62 height 16
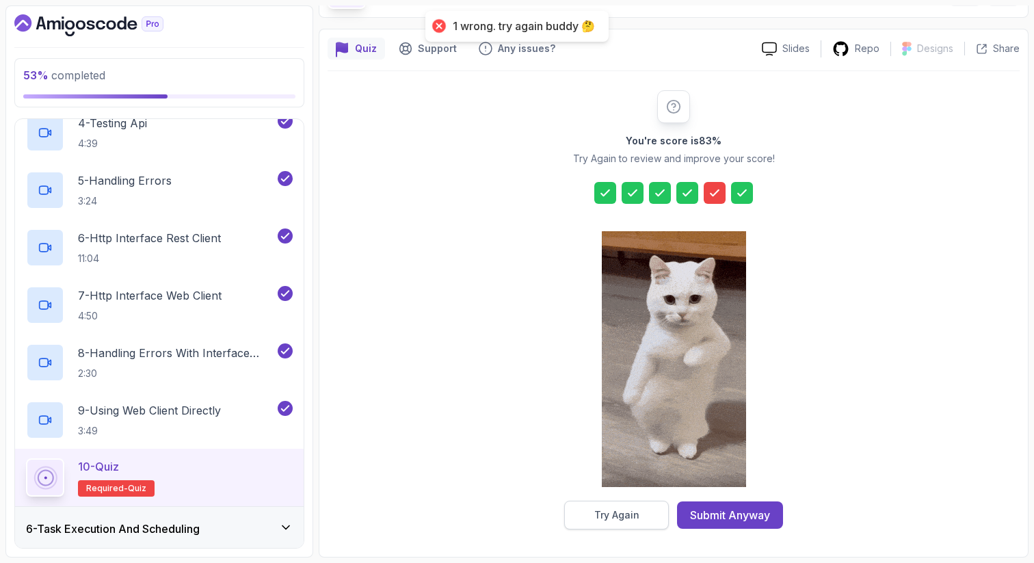
click at [630, 519] on div "Try Again" at bounding box center [616, 515] width 45 height 14
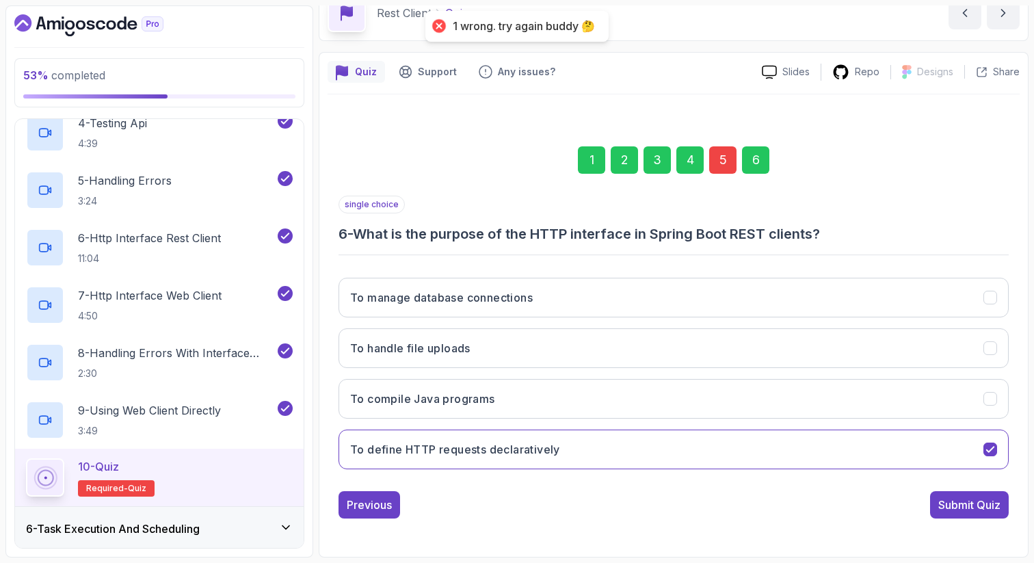
click at [716, 163] on div "5" at bounding box center [722, 159] width 27 height 27
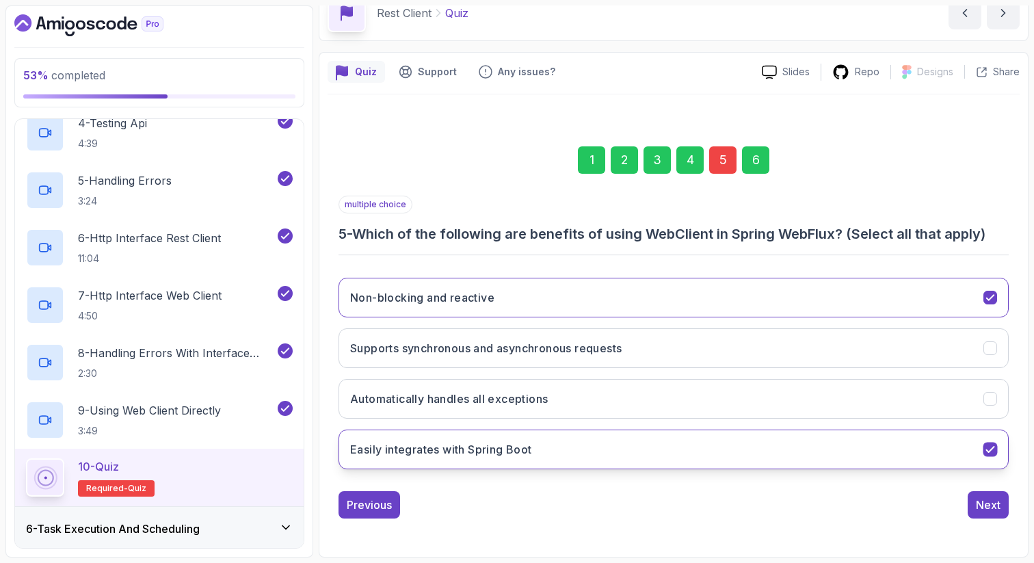
click at [988, 451] on icon "Easily integrates with Spring Boot" at bounding box center [990, 449] width 13 height 13
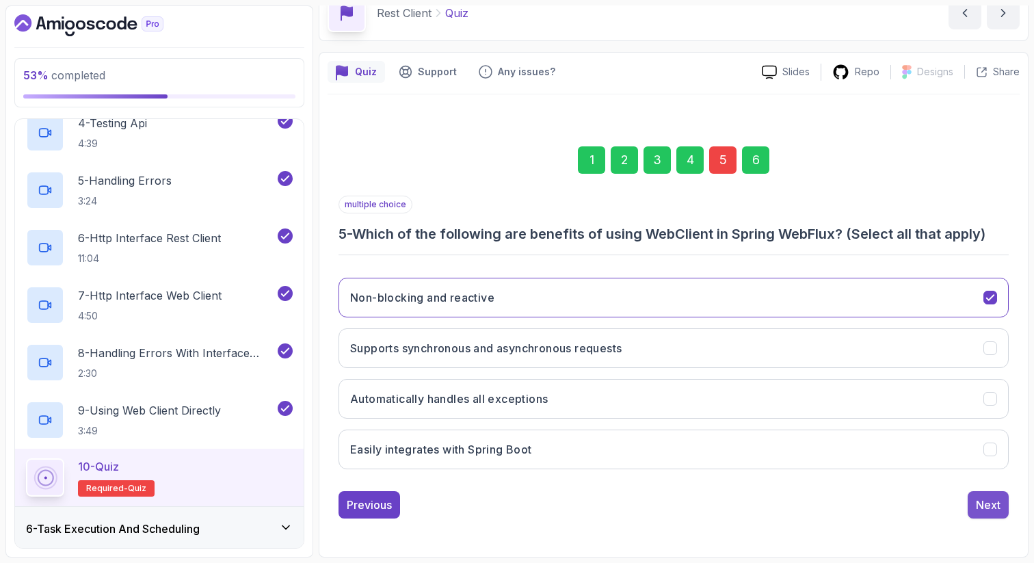
click at [986, 501] on div "Next" at bounding box center [988, 505] width 25 height 16
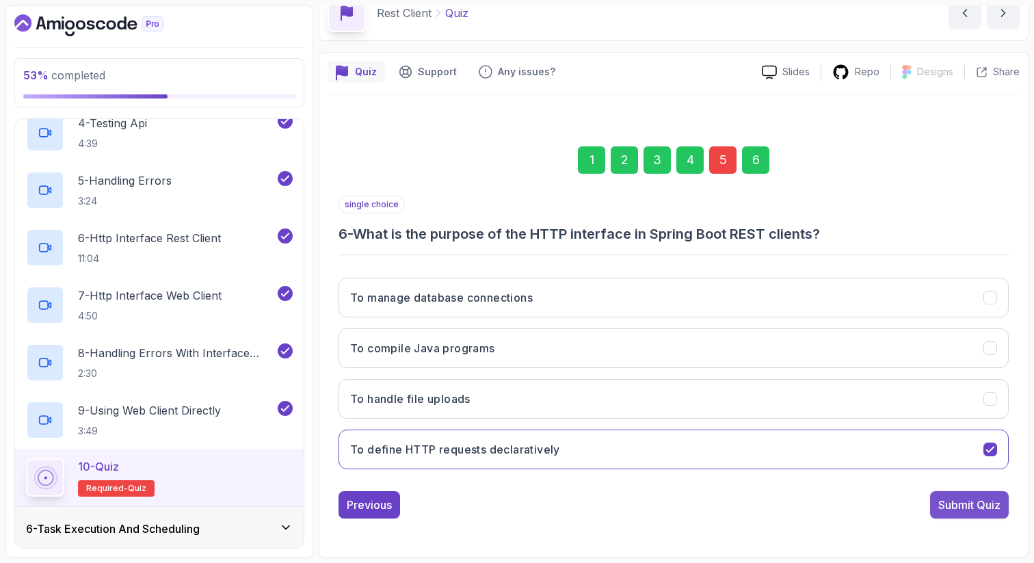
click at [963, 503] on div "Submit Quiz" at bounding box center [969, 505] width 62 height 16
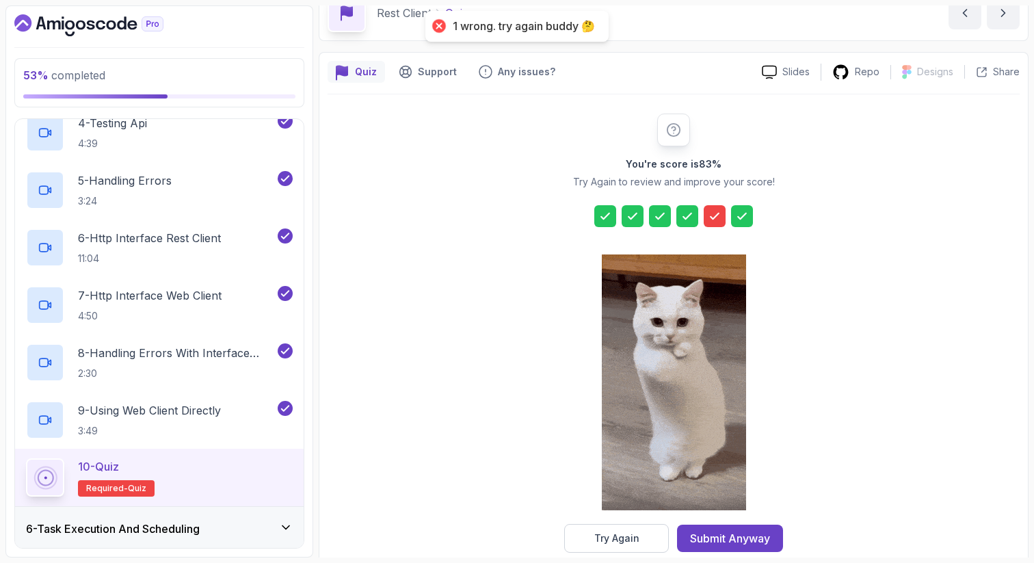
scroll to position [93, 0]
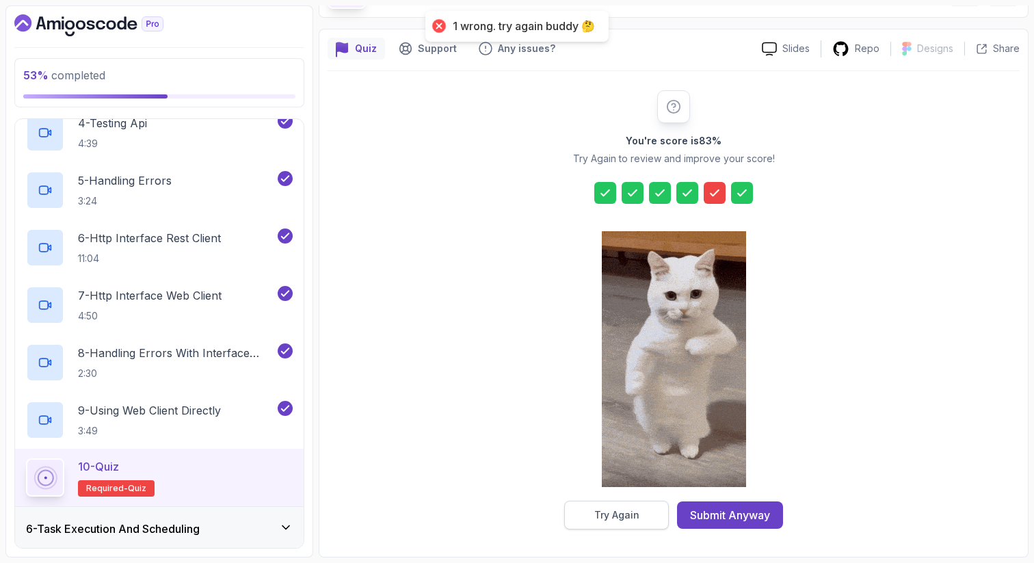
click at [625, 509] on div "Try Again" at bounding box center [616, 515] width 45 height 14
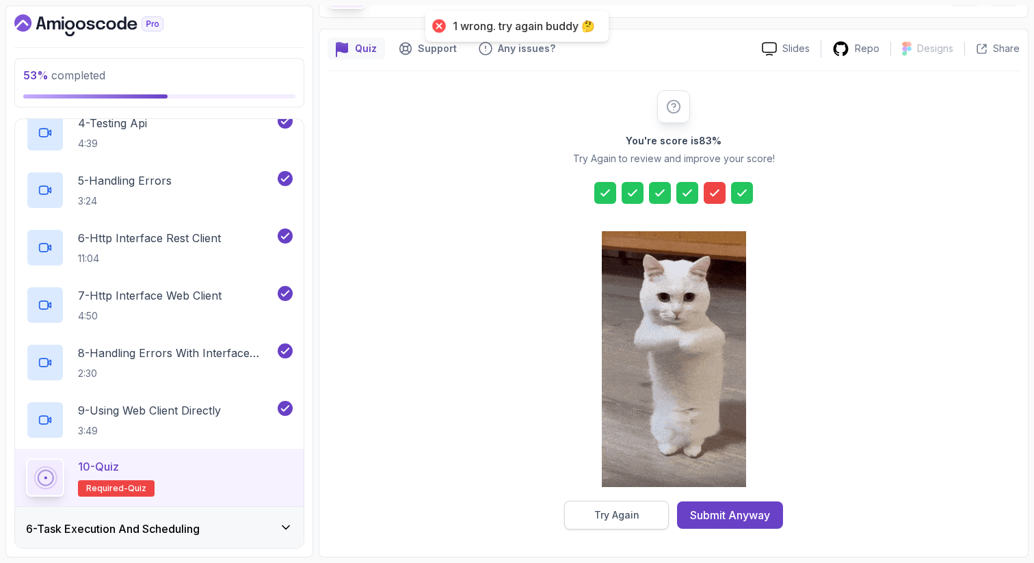
scroll to position [70, 0]
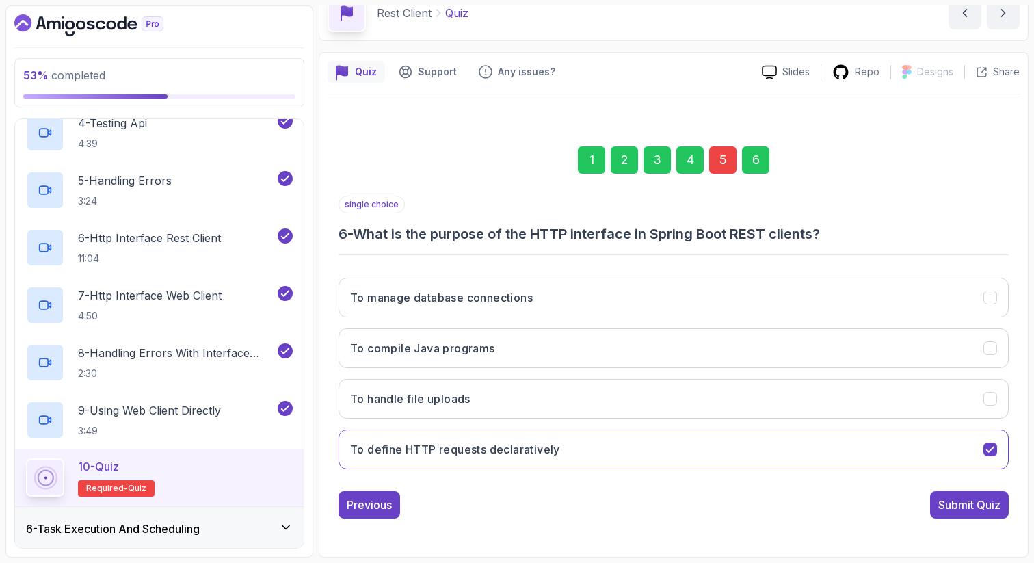
click at [728, 157] on div "5" at bounding box center [722, 159] width 27 height 27
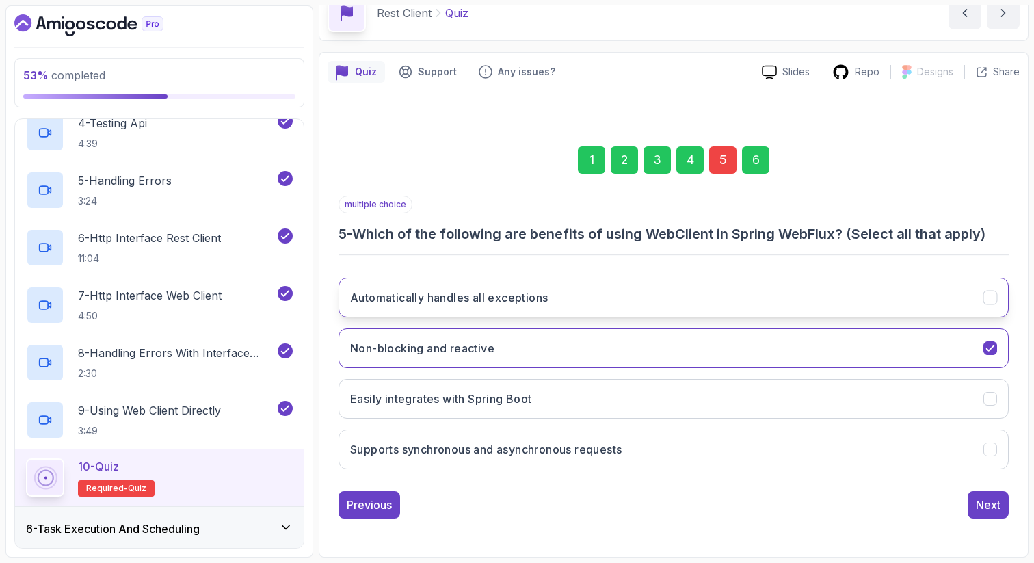
click at [984, 302] on icon "Automatically handles all exceptions" at bounding box center [990, 297] width 13 height 13
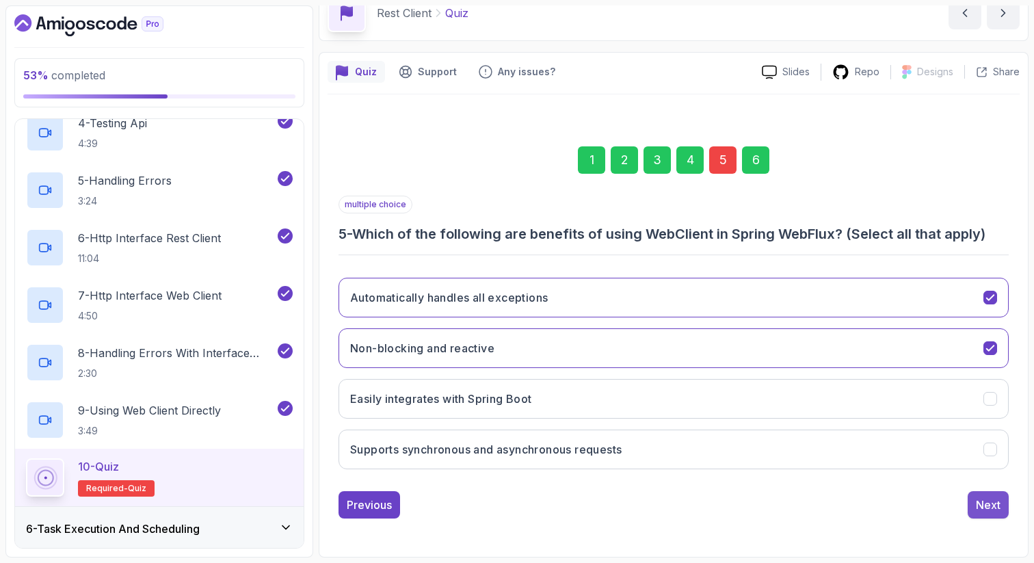
click at [988, 504] on div "Next" at bounding box center [988, 505] width 25 height 16
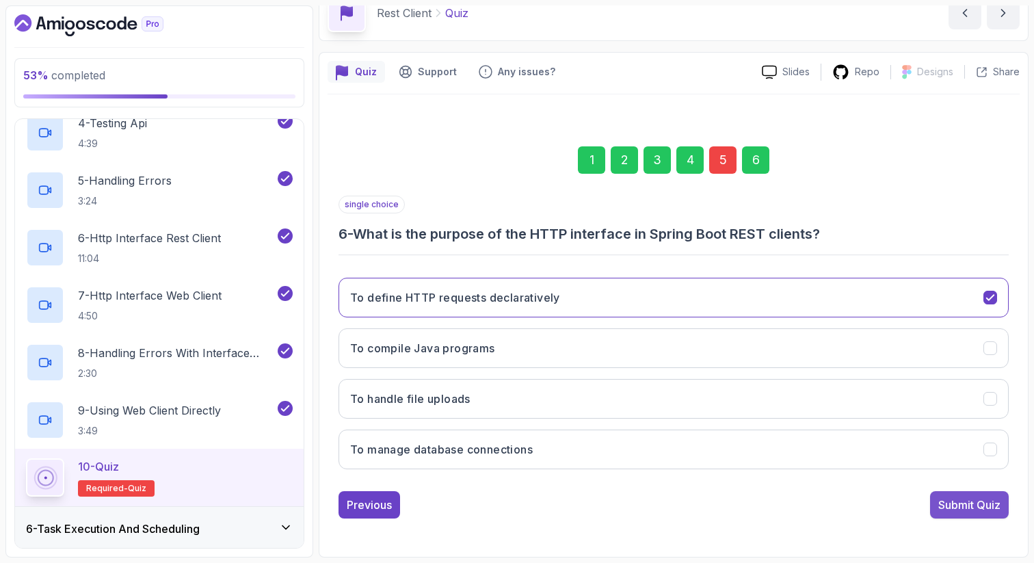
click at [972, 501] on div "Submit Quiz" at bounding box center [969, 505] width 62 height 16
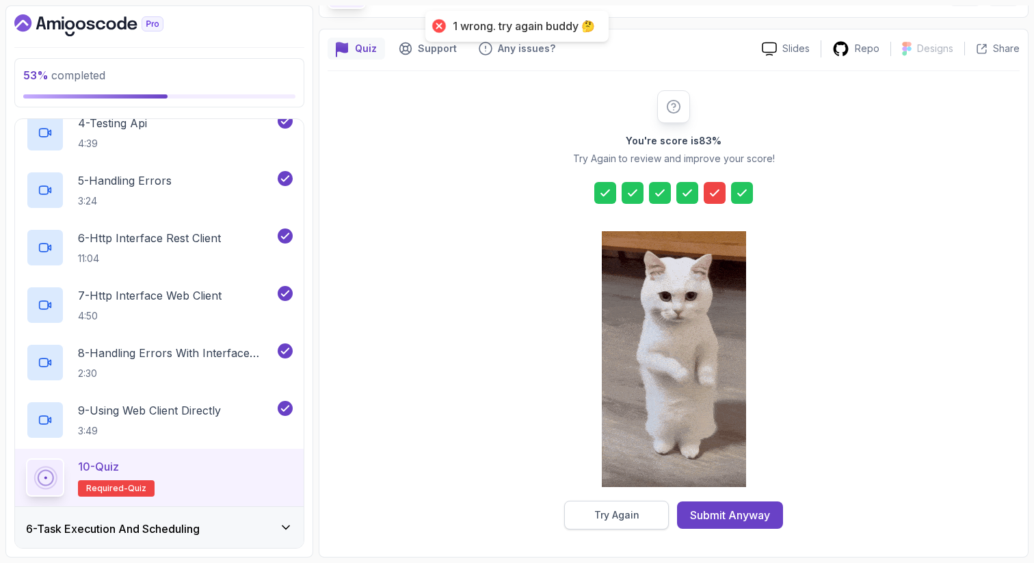
click at [626, 509] on div "Try Again" at bounding box center [616, 515] width 45 height 14
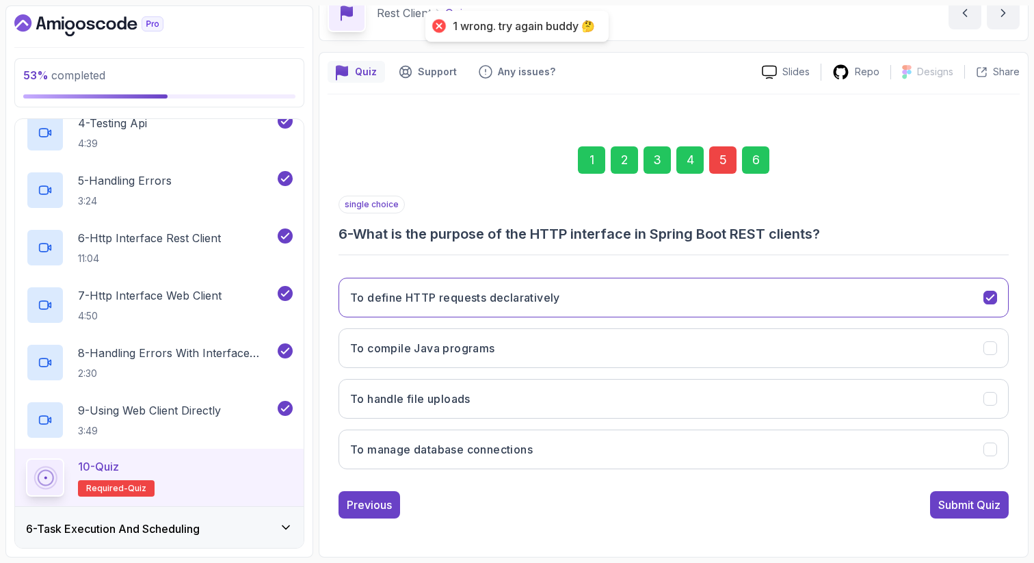
click at [717, 154] on div "5" at bounding box center [722, 159] width 27 height 27
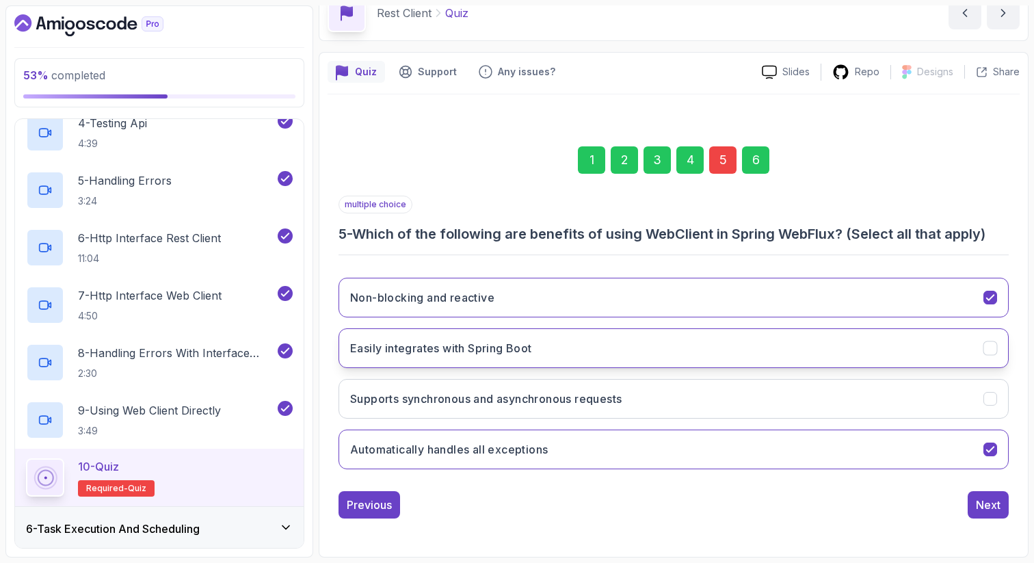
click at [988, 343] on icon "Easily integrates with Spring Boot" at bounding box center [990, 348] width 13 height 13
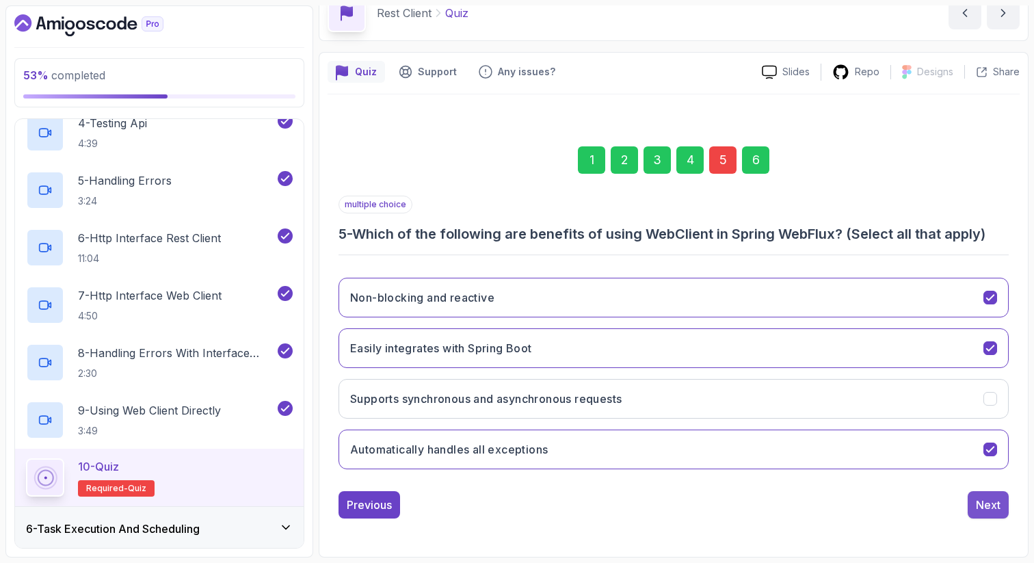
click at [992, 509] on div "Next" at bounding box center [988, 505] width 25 height 16
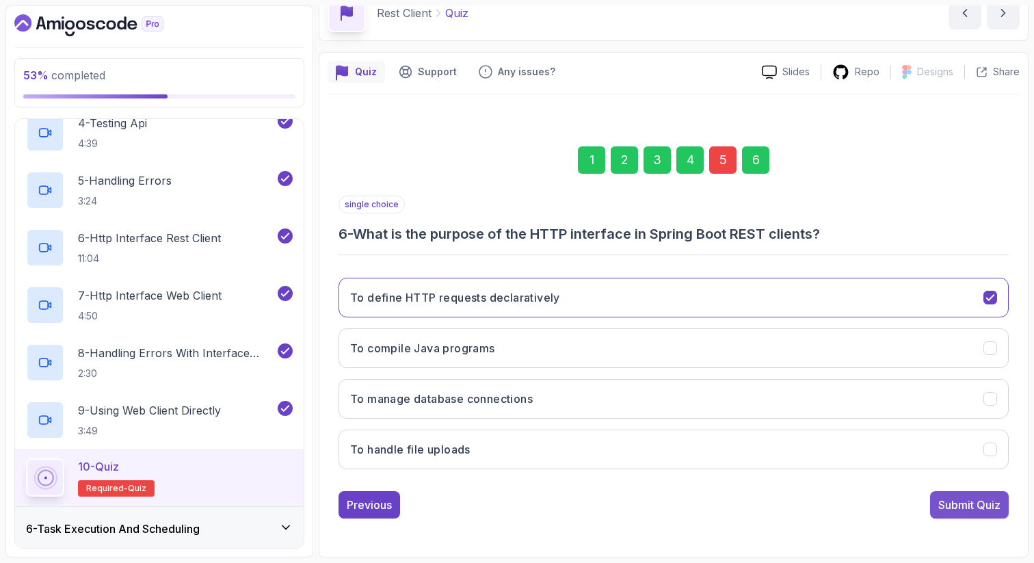
click at [972, 505] on div "Submit Quiz" at bounding box center [969, 505] width 62 height 16
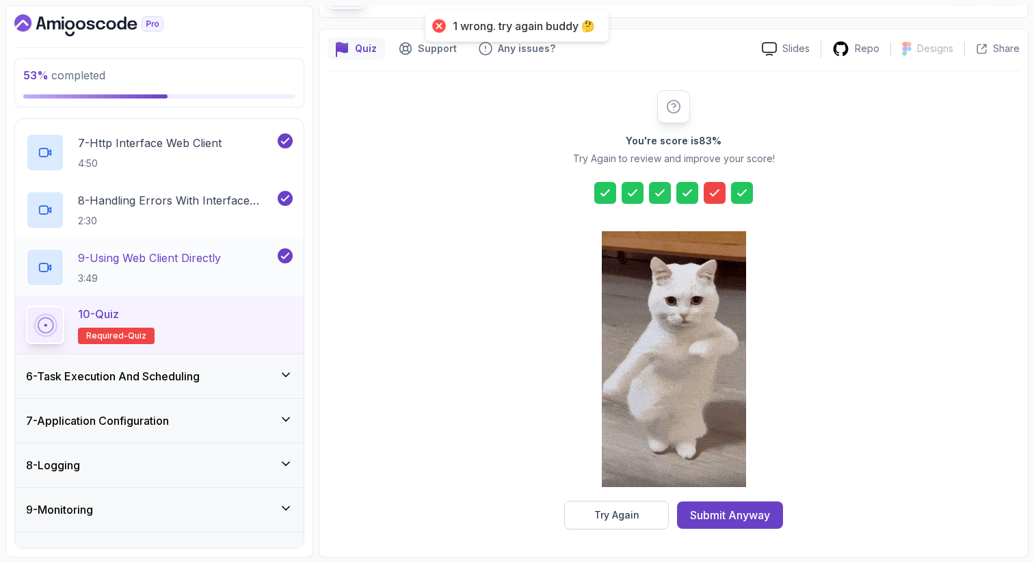
scroll to position [583, 0]
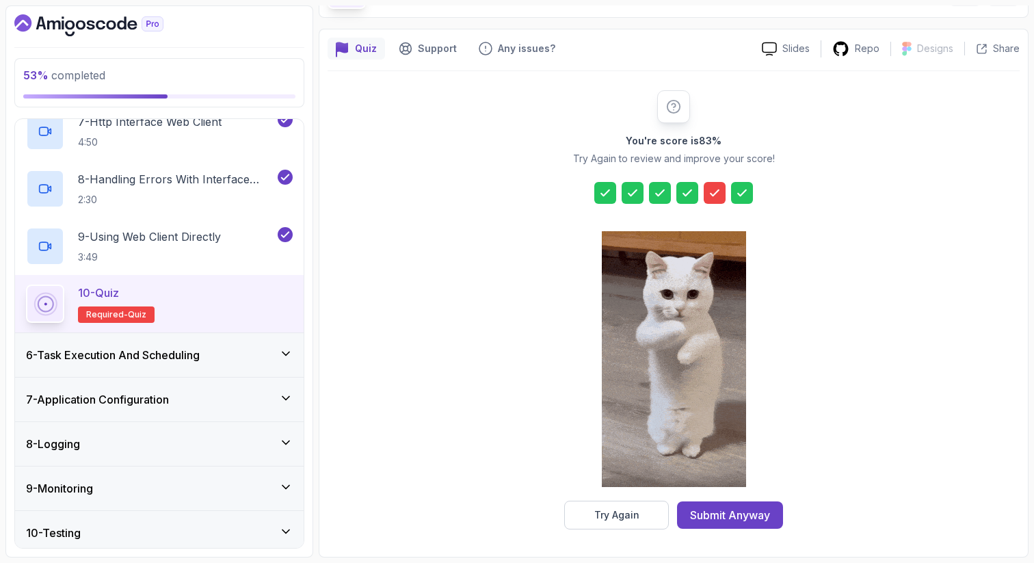
click at [209, 358] on div "6 - Task Execution And Scheduling" at bounding box center [159, 355] width 267 height 16
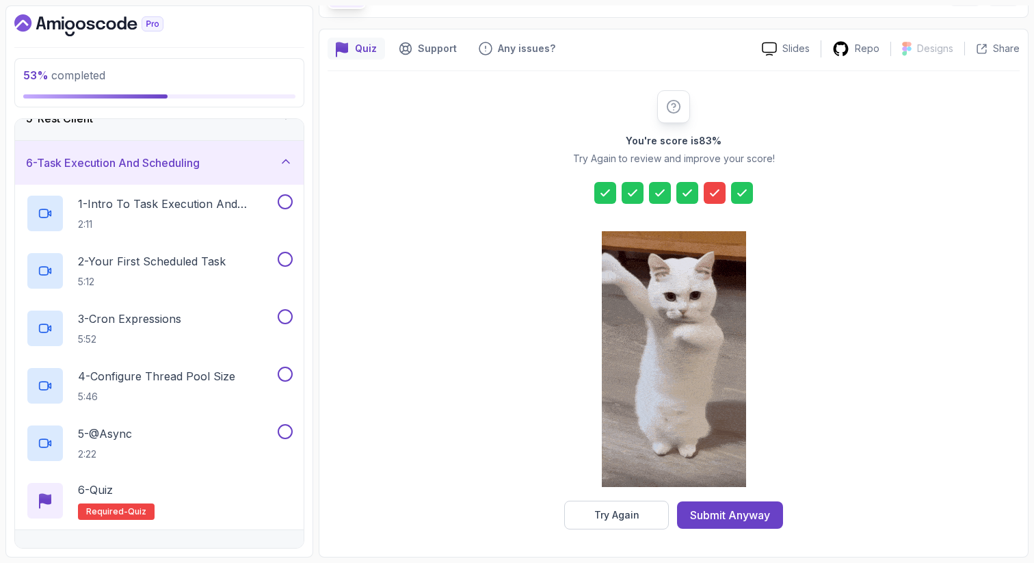
scroll to position [210, 0]
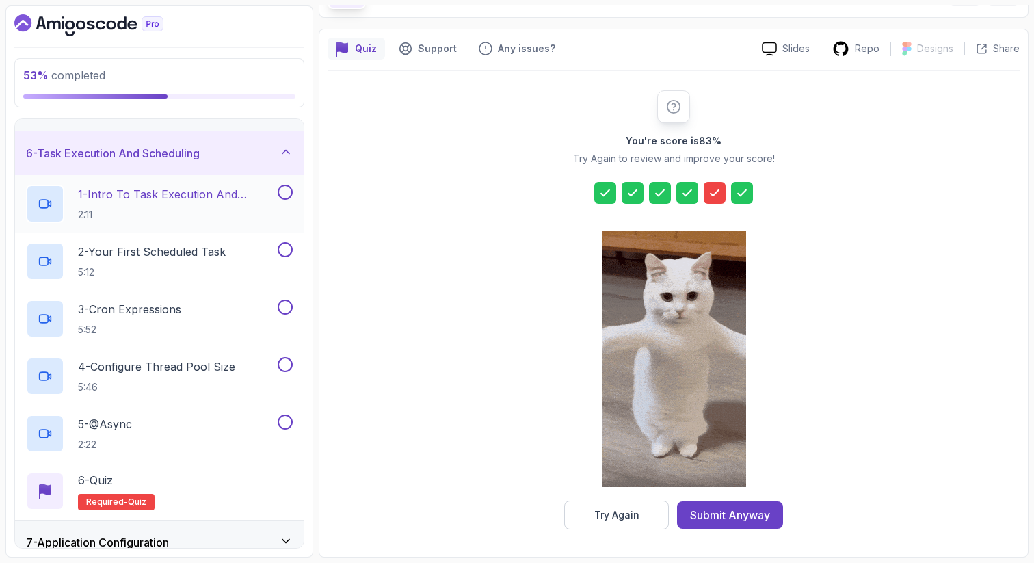
click at [191, 192] on p "1 - Intro To Task Execution And Scheduling" at bounding box center [176, 194] width 197 height 16
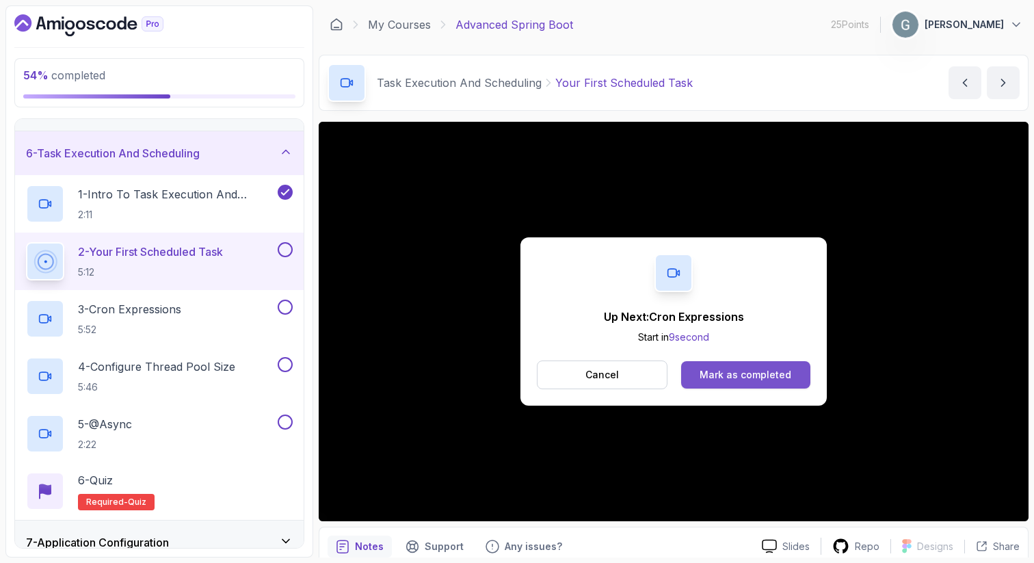
click at [758, 373] on div "Mark as completed" at bounding box center [746, 375] width 92 height 14
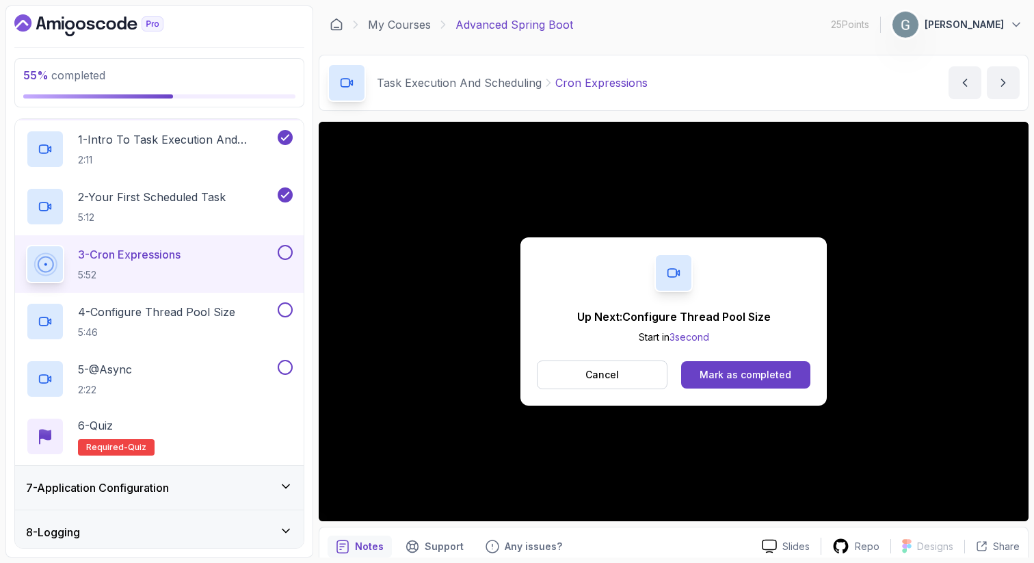
scroll to position [144, 0]
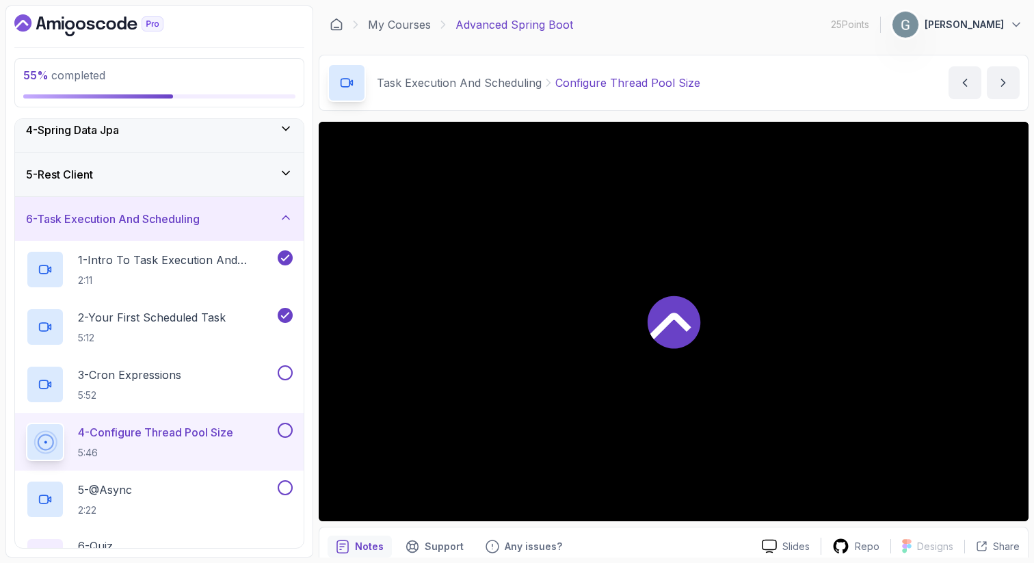
click at [739, 377] on div at bounding box center [674, 321] width 710 height 399
